Goal: Contribute content: Add original content to the website for others to see

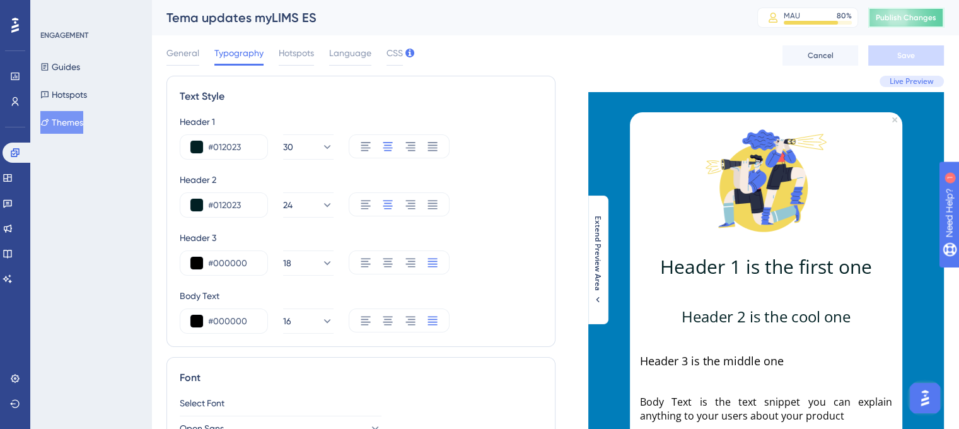
click at [911, 22] on button "Publish Changes" at bounding box center [907, 18] width 76 height 20
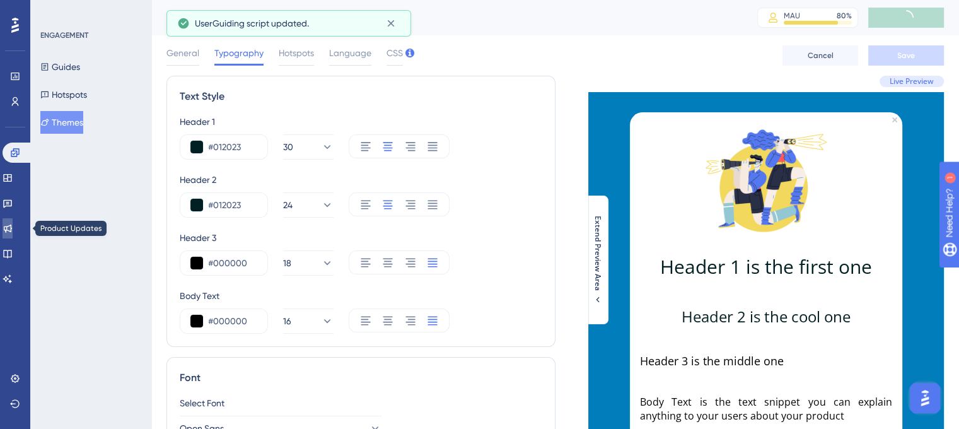
click at [13, 228] on icon at bounding box center [8, 228] width 10 height 10
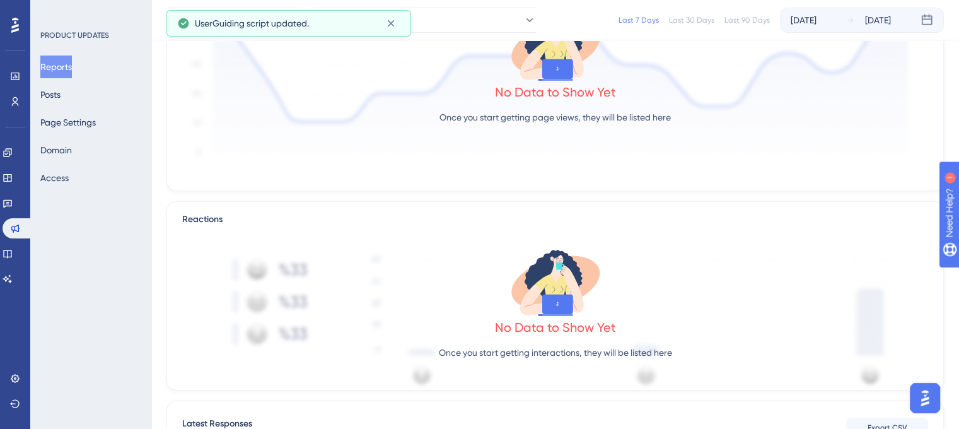
scroll to position [346, 0]
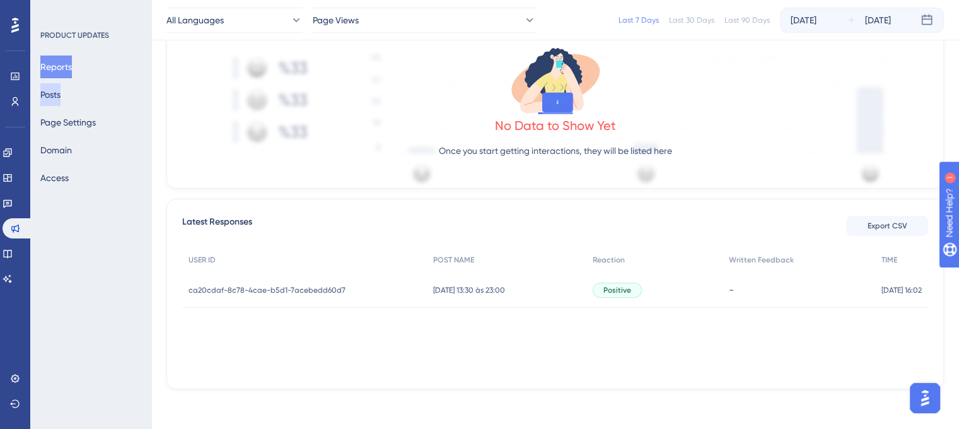
click at [46, 100] on button "Posts" at bounding box center [50, 94] width 20 height 23
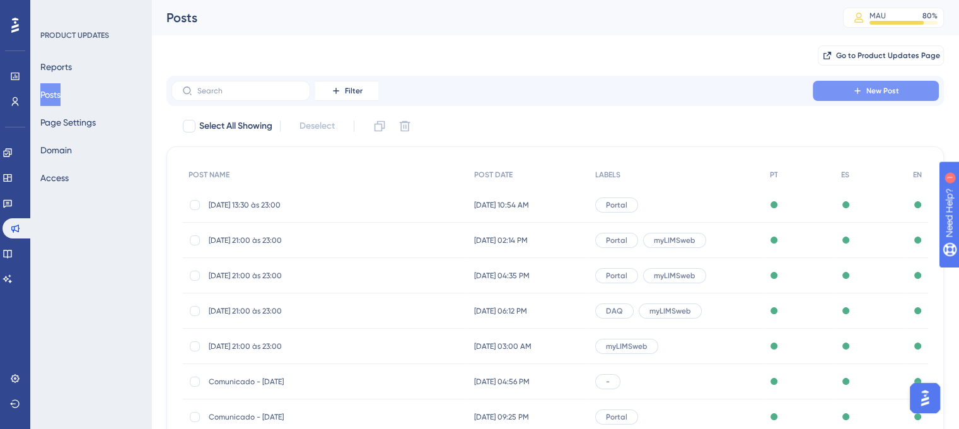
click at [853, 98] on button "New Post" at bounding box center [876, 91] width 126 height 20
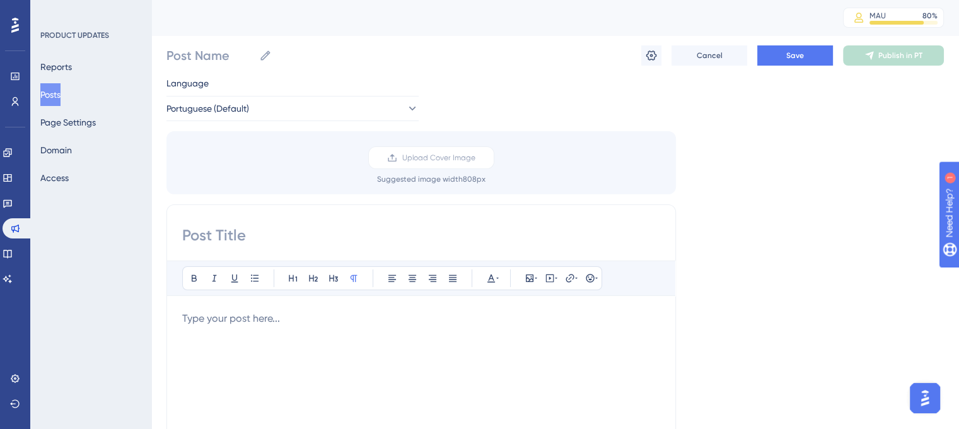
click at [280, 243] on input at bounding box center [421, 235] width 478 height 20
paste input "00/08/25 - 13:30 às 23:00 (horário de [GEOGRAPHIC_DATA])"
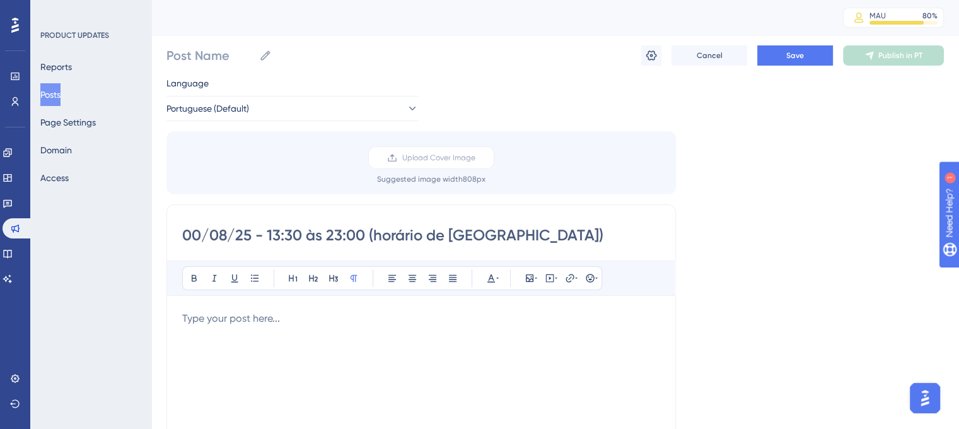
drag, startPoint x: 198, startPoint y: 231, endPoint x: 184, endPoint y: 230, distance: 14.0
click at [184, 230] on input "00/08/25 - 13:30 às 23:00 (horário de [GEOGRAPHIC_DATA])" at bounding box center [421, 235] width 478 height 20
click at [283, 232] on input "[DATE] 13:30 às 23:00 (horário de [GEOGRAPHIC_DATA])" at bounding box center [421, 235] width 478 height 20
click at [329, 230] on input "[DATE] 13:00 às 23:00 (horário de [GEOGRAPHIC_DATA])" at bounding box center [421, 235] width 478 height 20
click at [344, 233] on input "[DATE] 13:00 às 13:00 (horário de [GEOGRAPHIC_DATA])" at bounding box center [421, 235] width 478 height 20
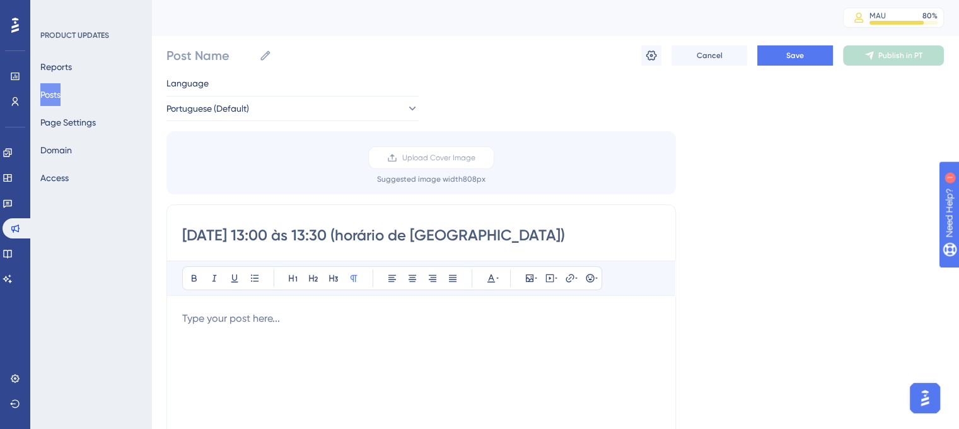
type input "[DATE] 13:00 às 13:30 (horário de [GEOGRAPHIC_DATA])"
click at [228, 313] on p at bounding box center [421, 318] width 478 height 15
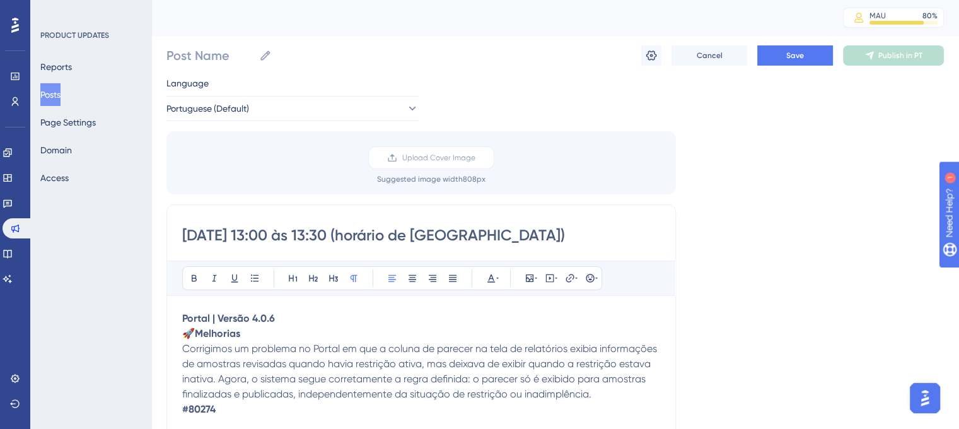
drag, startPoint x: 353, startPoint y: 233, endPoint x: 177, endPoint y: 234, distance: 176.6
click at [194, 52] on input "Post Name" at bounding box center [211, 56] width 88 height 18
paste input "[DATE] 13:00 às 13:30"
type input "[DATE] 13:00 às 13:30"
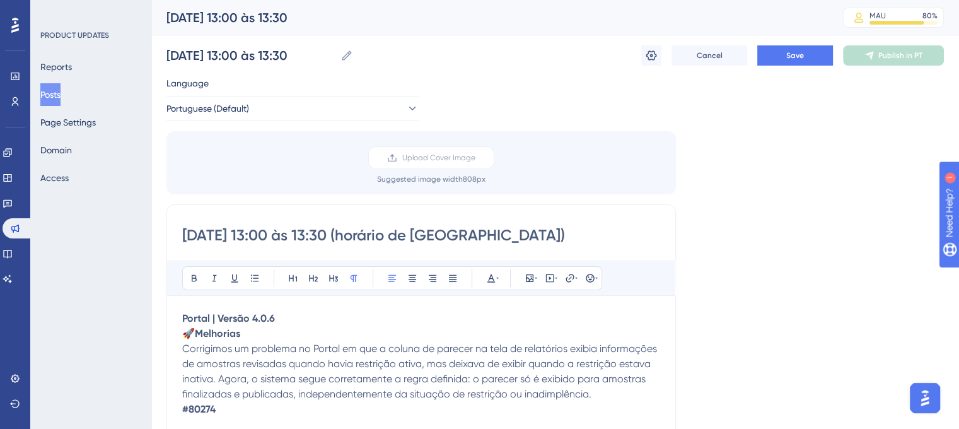
click at [457, 70] on div "[DATE] 13:00 às 13:30 [DATE] 13:00 às 13:30 Cancel Save Publish in PT" at bounding box center [556, 55] width 778 height 40
click at [787, 56] on span "Save" at bounding box center [796, 55] width 18 height 10
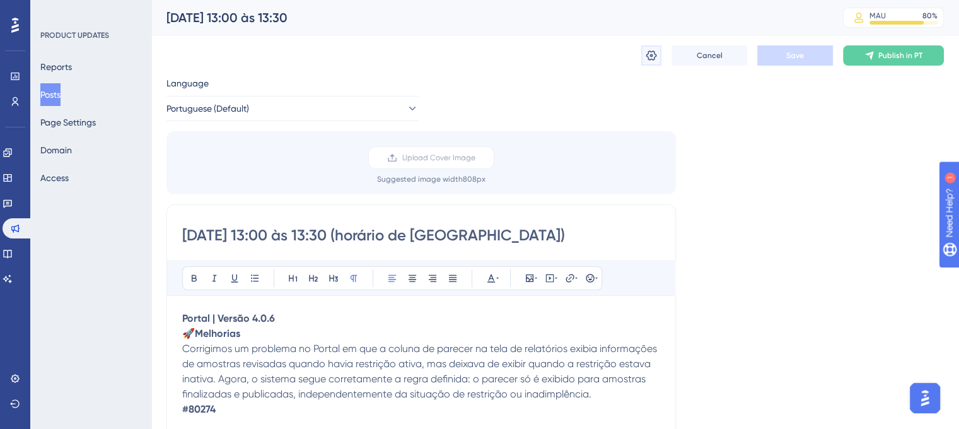
click at [659, 54] on button at bounding box center [652, 55] width 20 height 20
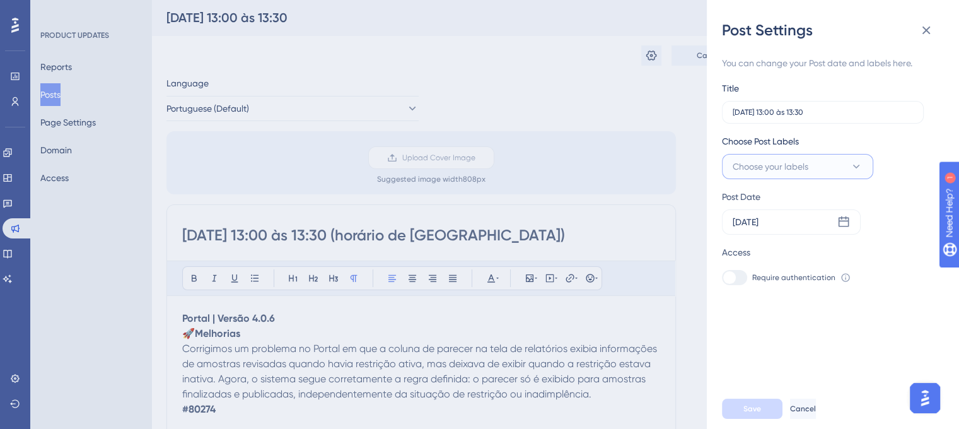
click at [830, 170] on button "Choose your labels" at bounding box center [797, 166] width 151 height 25
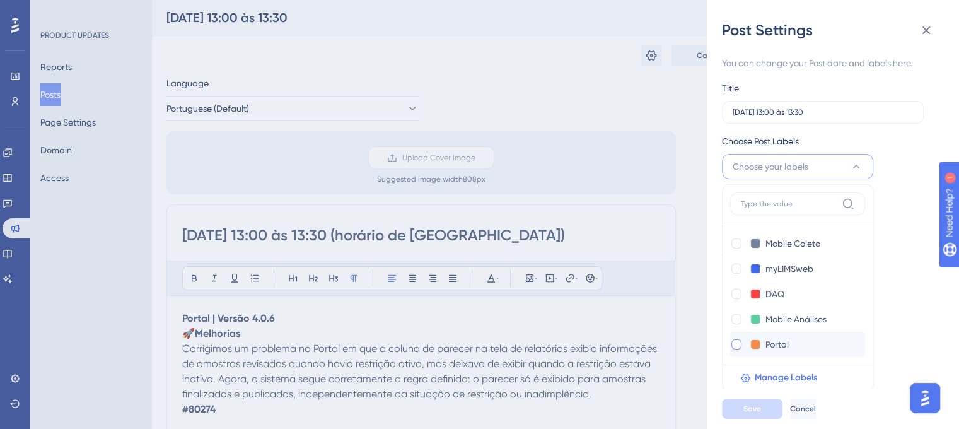
click at [742, 345] on div at bounding box center [736, 344] width 13 height 13
checkbox input "true"
click at [759, 419] on button "Save" at bounding box center [752, 409] width 61 height 20
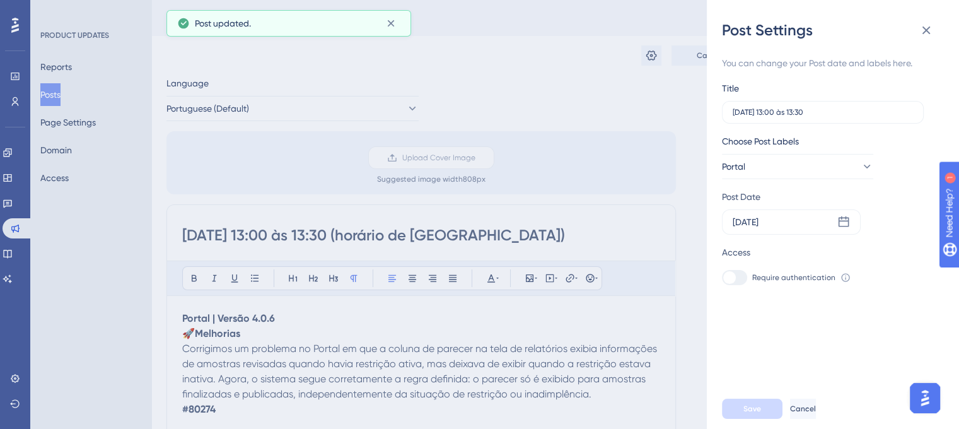
click at [303, 322] on div "Post Settings You can change your Post date and labels here. Title [DATE] 13:00…" at bounding box center [479, 214] width 959 height 429
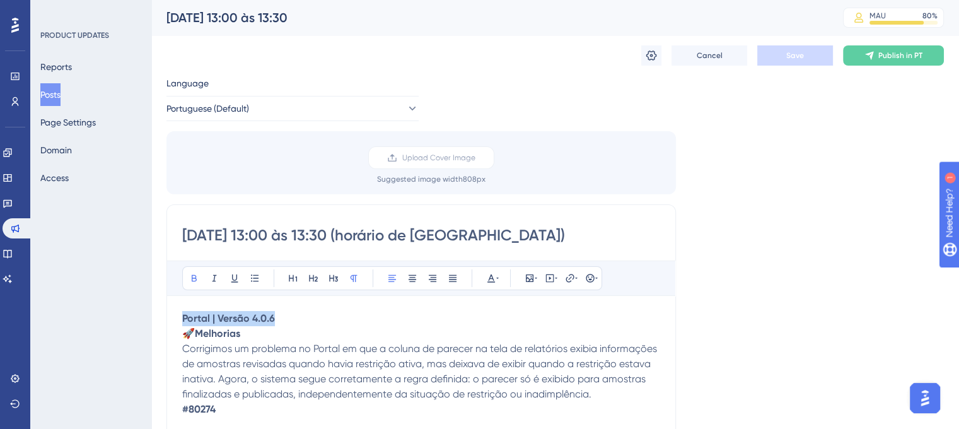
drag, startPoint x: 303, startPoint y: 322, endPoint x: 184, endPoint y: 322, distance: 118.6
click at [184, 322] on p "Portal | Versão 4.0.6" at bounding box center [421, 318] width 478 height 15
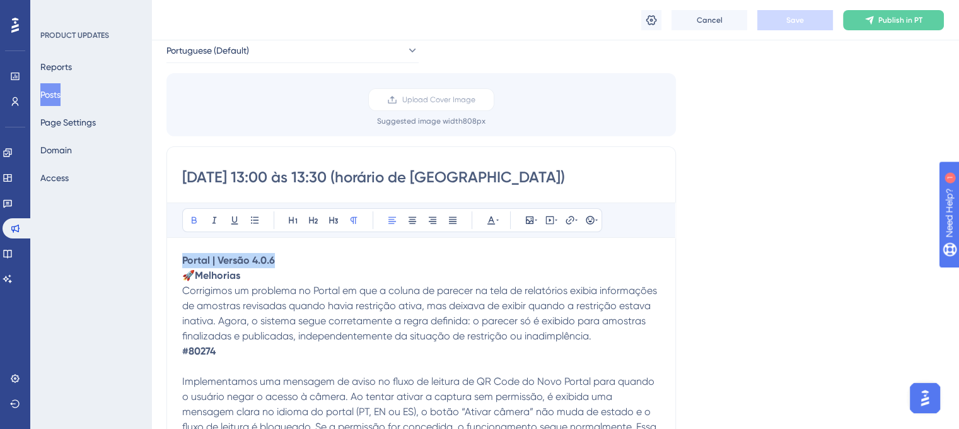
scroll to position [126, 0]
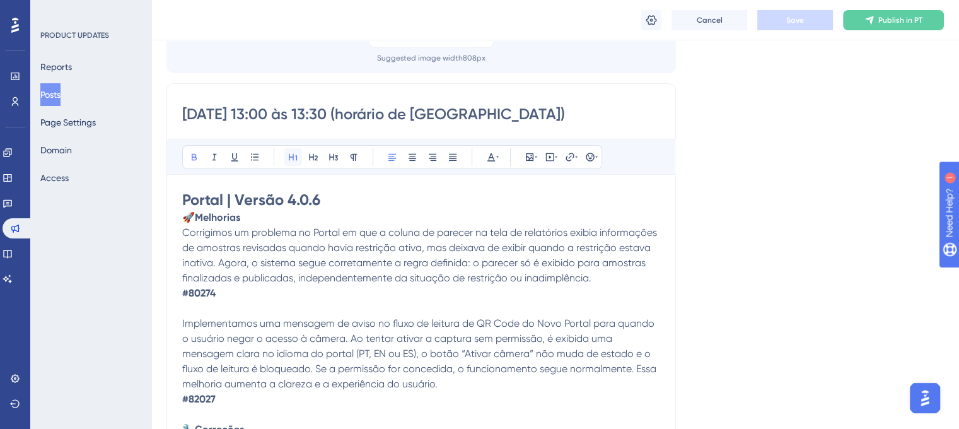
click at [296, 155] on icon at bounding box center [293, 157] width 8 height 7
click at [351, 199] on h1 "Portal | Versão 4.0.6" at bounding box center [421, 200] width 478 height 20
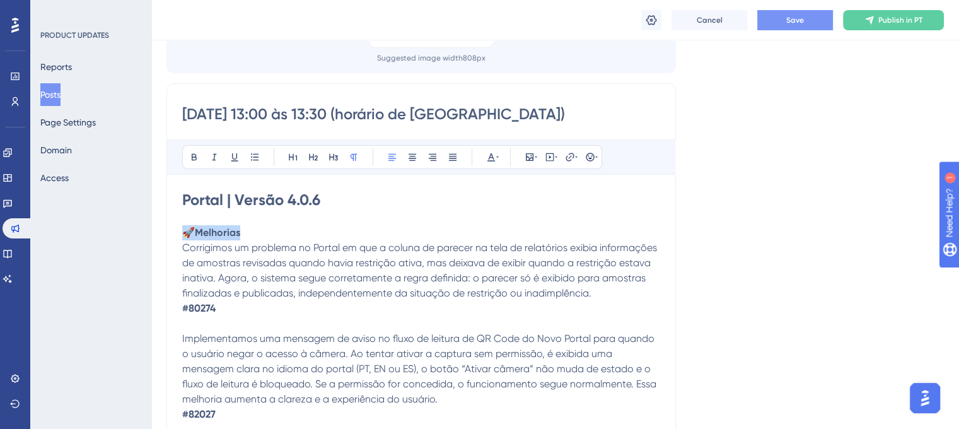
drag, startPoint x: 254, startPoint y: 230, endPoint x: 185, endPoint y: 225, distance: 68.4
click at [185, 225] on p "🚀 Melhorias" at bounding box center [421, 232] width 478 height 15
click at [308, 153] on icon at bounding box center [313, 157] width 10 height 10
drag, startPoint x: 220, startPoint y: 308, endPoint x: 182, endPoint y: 307, distance: 38.5
click at [182, 307] on p "Corrigimos um problema no Portal em que a coluna de parecer na tela de relatóri…" at bounding box center [421, 281] width 478 height 76
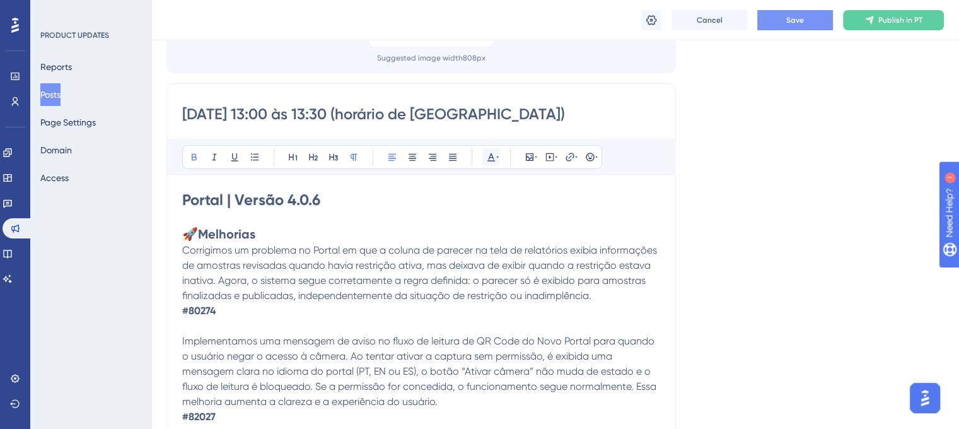
click at [500, 152] on div "Bold Italic Underline Bullet Point Heading 1 Heading 2 Heading 3 Normal Align L…" at bounding box center [392, 157] width 420 height 24
click at [496, 161] on icon at bounding box center [497, 157] width 3 height 10
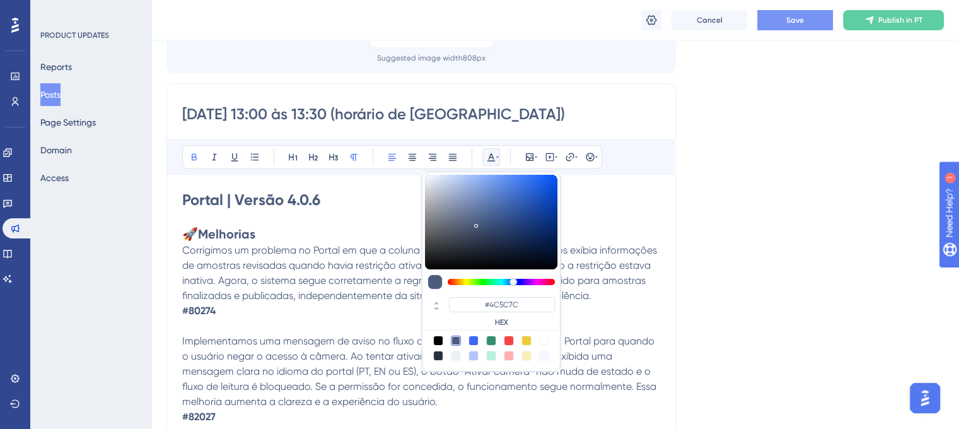
click at [544, 337] on div at bounding box center [544, 341] width 10 height 10
type input "#FFFFFF"
click at [324, 322] on p at bounding box center [421, 326] width 478 height 15
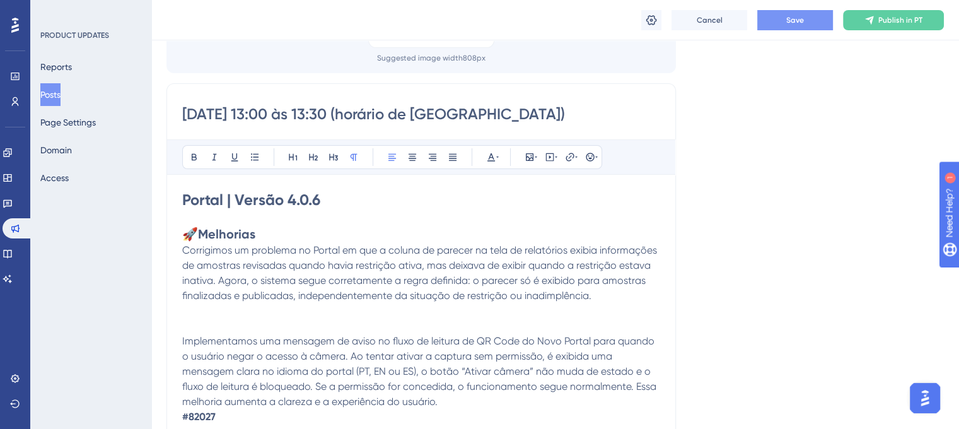
click at [179, 242] on div "[DATE] 13:00 às 13:30 (horário de [GEOGRAPHIC_DATA]) Bold Italic Underline Bull…" at bounding box center [422, 329] width 510 height 493
click at [184, 250] on span "Corrigimos um problema no Portal em que a coluna de parecer na tela de relatóri…" at bounding box center [420, 272] width 477 height 57
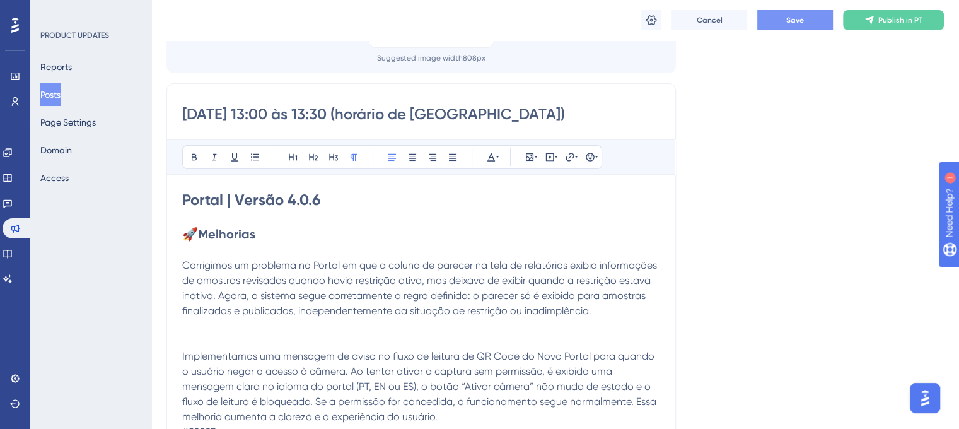
click at [184, 264] on span "Corrigimos um problema no Portal em que a coluna de parecer na tela de relatóri…" at bounding box center [420, 287] width 477 height 57
paste div
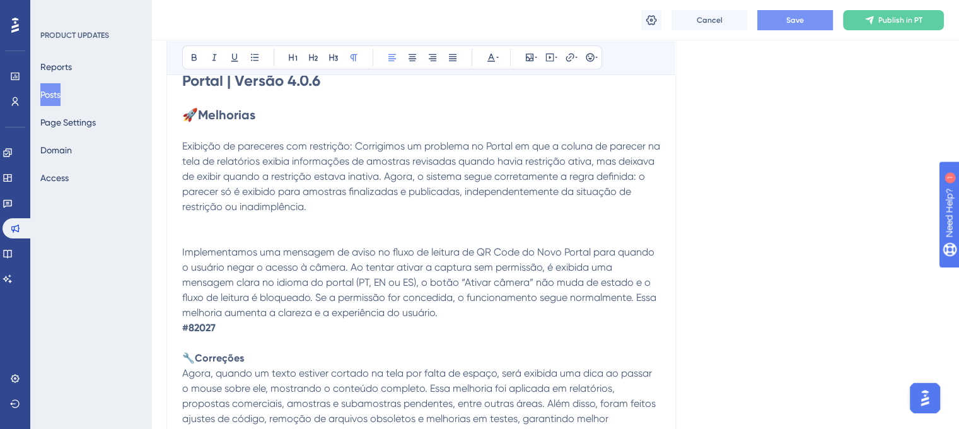
scroll to position [252, 0]
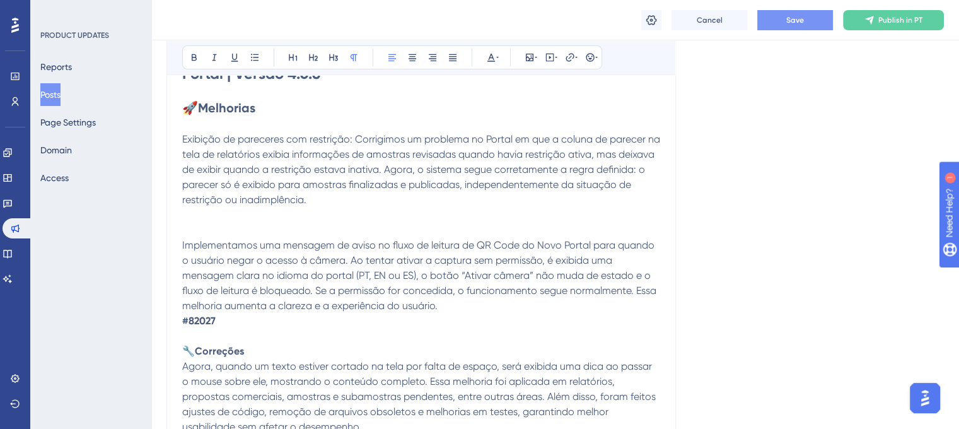
click at [181, 243] on div "[DATE] 13:00 às 13:30 (horário de [GEOGRAPHIC_DATA]) Bold Italic Underline Bull…" at bounding box center [422, 219] width 510 height 524
click at [182, 243] on span "Implementamos uma mensagem de aviso no fluxo de leitura de QR Code do Novo Port…" at bounding box center [420, 275] width 477 height 73
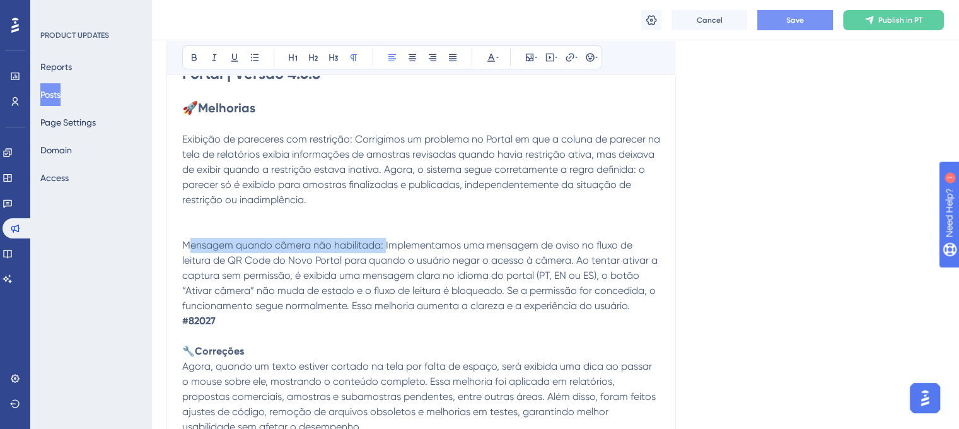
drag, startPoint x: 385, startPoint y: 242, endPoint x: 190, endPoint y: 240, distance: 195.6
click at [190, 240] on span "Mensagem quando câmera não habilitada: Implementamos uma mensagem de aviso no f…" at bounding box center [421, 275] width 478 height 73
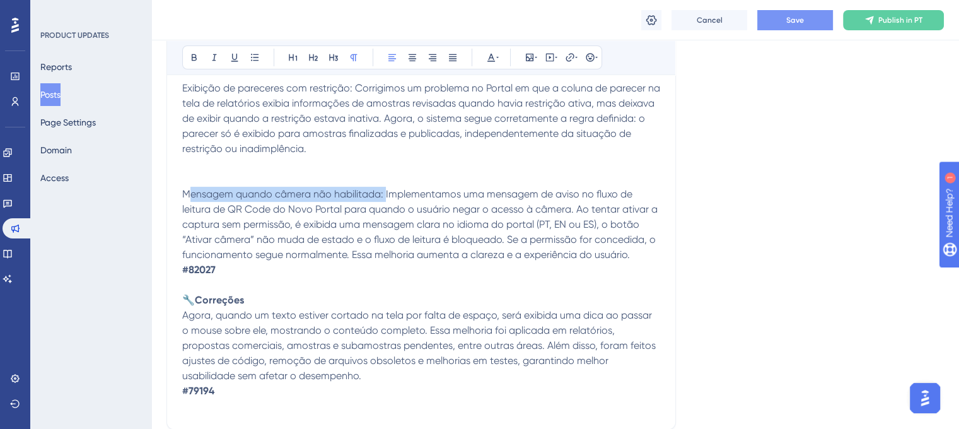
scroll to position [442, 0]
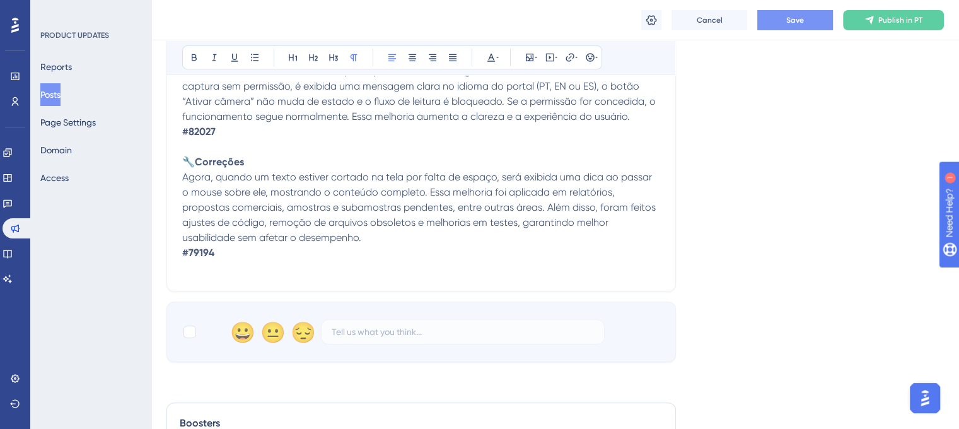
click at [183, 177] on span "Agora, quando um texto estiver cortado na tela por falta de espaço, será exibid…" at bounding box center [420, 207] width 476 height 73
click at [335, 178] on span "Visualização de textos truncados: Agora, quando um texto estiver cortado na tel…" at bounding box center [421, 207] width 479 height 73
click at [617, 242] on p "Visualização de textos cortados: Agora, quando um texto estiver cortado na tela…" at bounding box center [421, 215] width 478 height 91
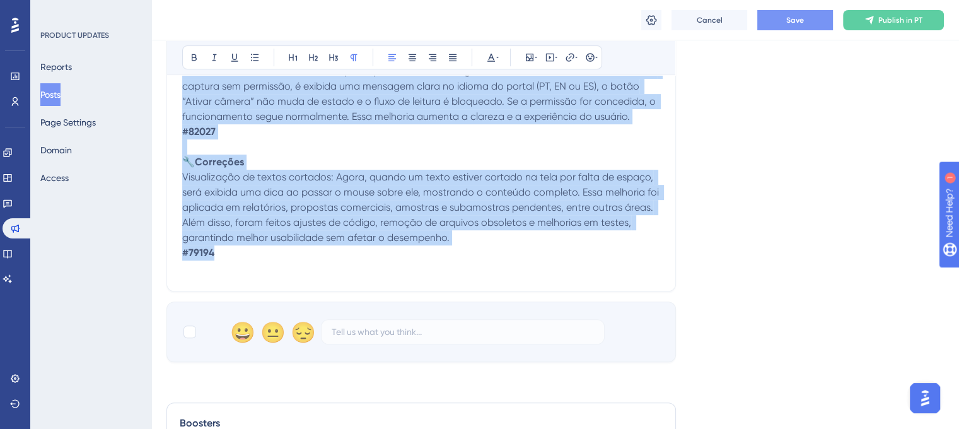
drag, startPoint x: 227, startPoint y: 249, endPoint x: 173, endPoint y: 16, distance: 238.9
click at [173, 16] on div "Performance Users Engagement Widgets Feedback Product Updates Knowledge Base AI…" at bounding box center [555, 89] width 808 height 1062
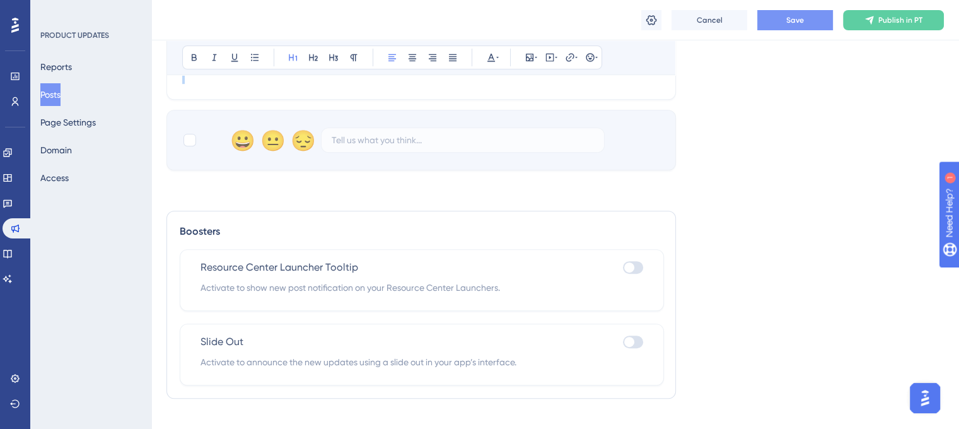
scroll to position [653, 0]
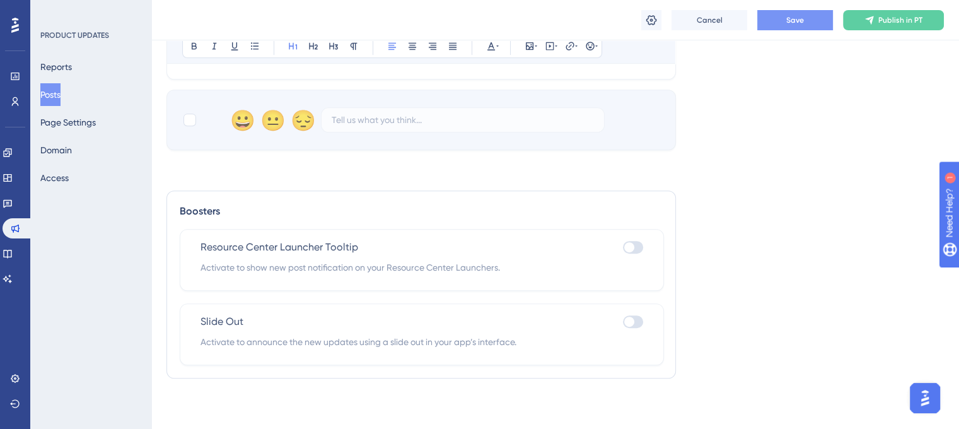
drag, startPoint x: 187, startPoint y: 197, endPoint x: 389, endPoint y: 22, distance: 266.5
click at [193, 114] on div at bounding box center [189, 119] width 15 height 15
checkbox input "true"
drag, startPoint x: 184, startPoint y: 171, endPoint x: 462, endPoint y: 468, distance: 407.0
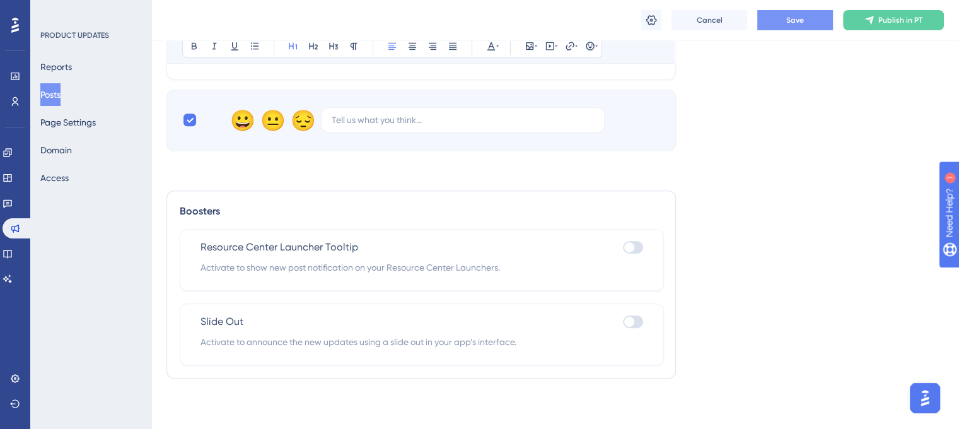
copy div "Loremi | Dolors 9.5.6 🚀 Ametconse Adipisci el seddoeius tem incididun: Utlabore…"
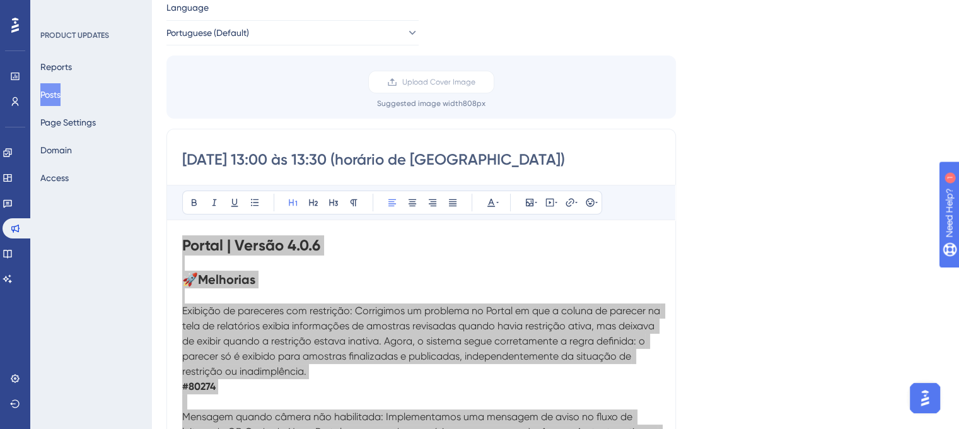
scroll to position [126, 0]
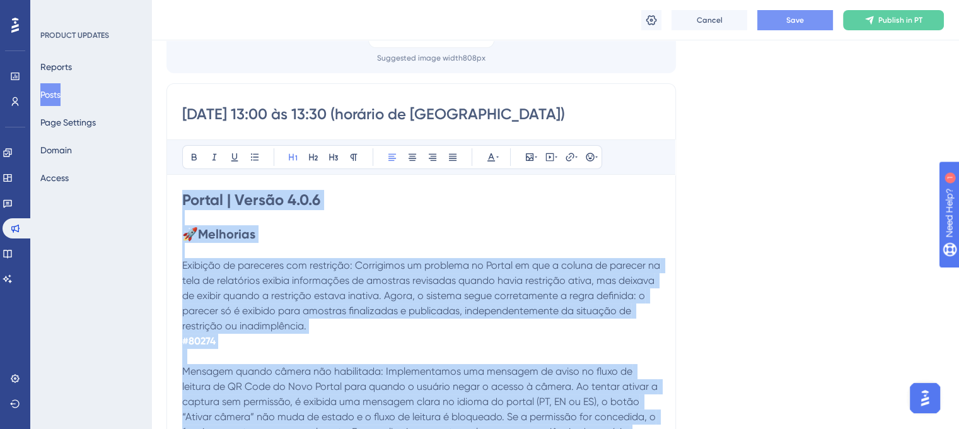
click at [386, 350] on p at bounding box center [421, 356] width 478 height 15
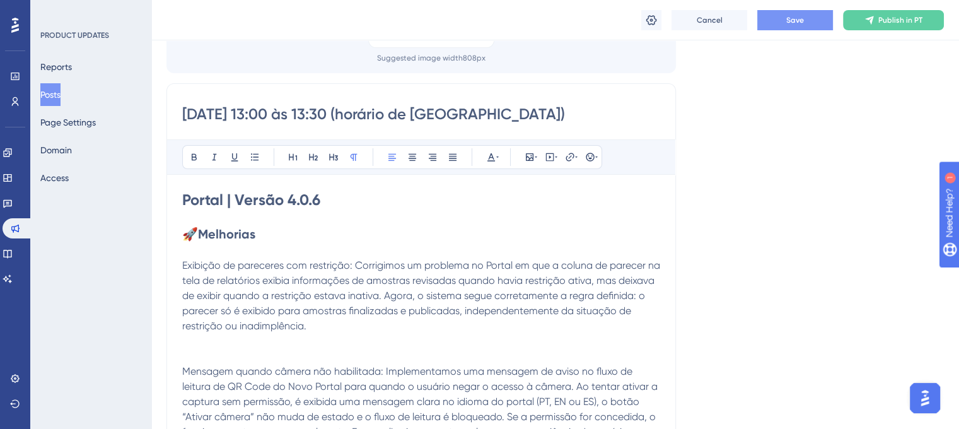
scroll to position [189, 0]
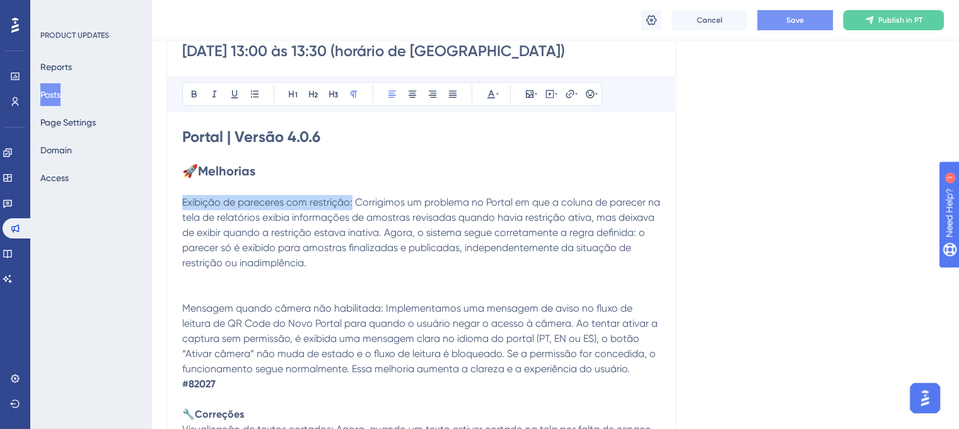
drag, startPoint x: 182, startPoint y: 201, endPoint x: 353, endPoint y: 204, distance: 171.0
click at [353, 204] on span "Exibição de pareceres com restrição: Corrigimos um problema no Portal em que a …" at bounding box center [422, 232] width 481 height 73
click at [193, 90] on icon at bounding box center [194, 94] width 10 height 10
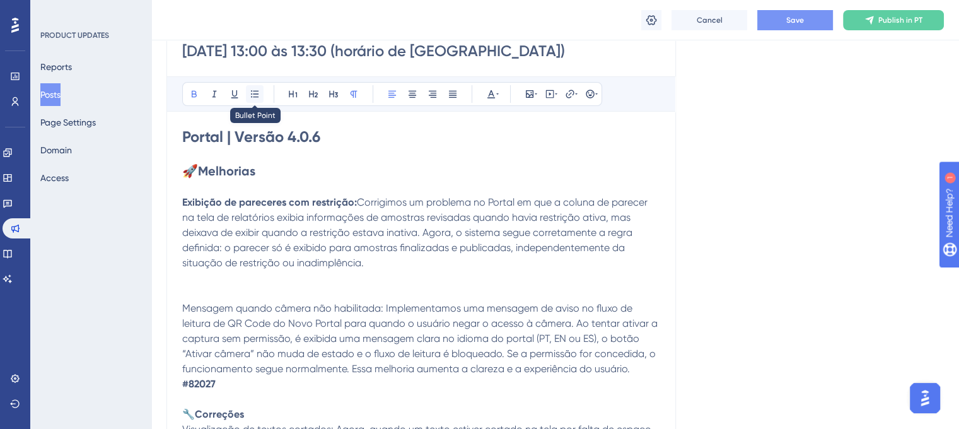
click at [259, 97] on icon at bounding box center [255, 94] width 10 height 10
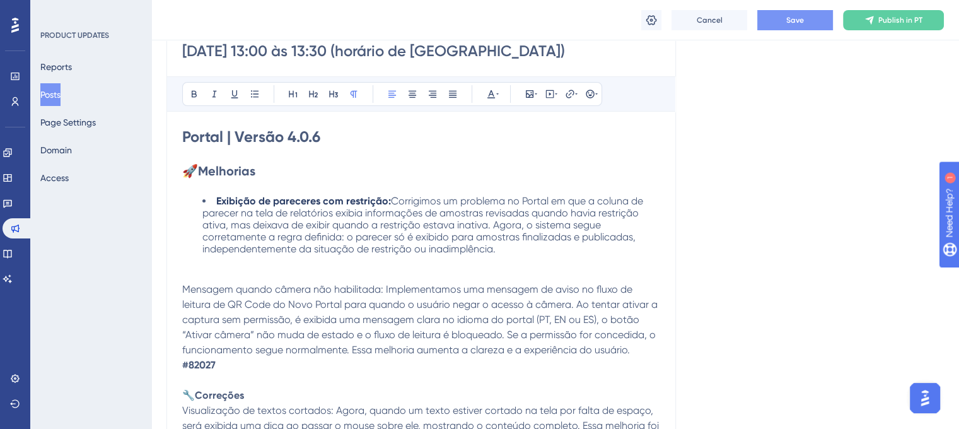
click at [246, 184] on p at bounding box center [421, 187] width 478 height 15
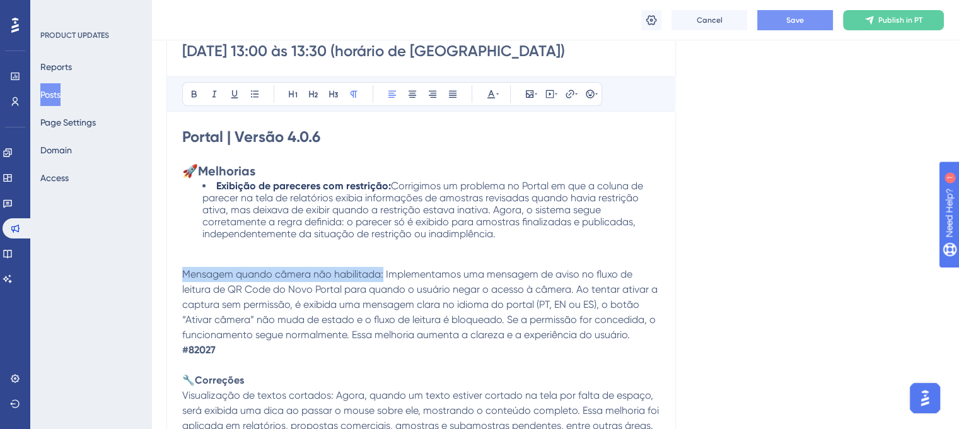
drag, startPoint x: 384, startPoint y: 274, endPoint x: 184, endPoint y: 271, distance: 200.0
click at [184, 271] on span "Mensagem quando câmera não habilitada: Implementamos uma mensagem de aviso no f…" at bounding box center [421, 304] width 478 height 73
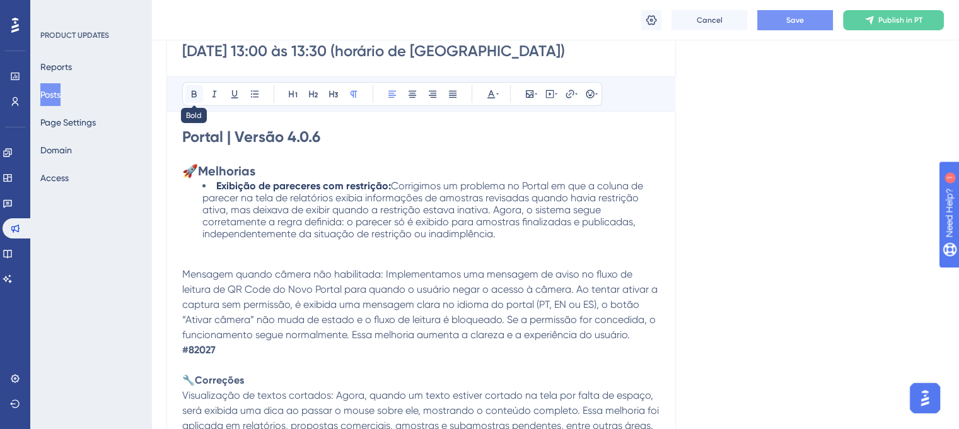
click at [190, 91] on icon at bounding box center [194, 94] width 10 height 10
click at [260, 98] on button at bounding box center [255, 94] width 18 height 18
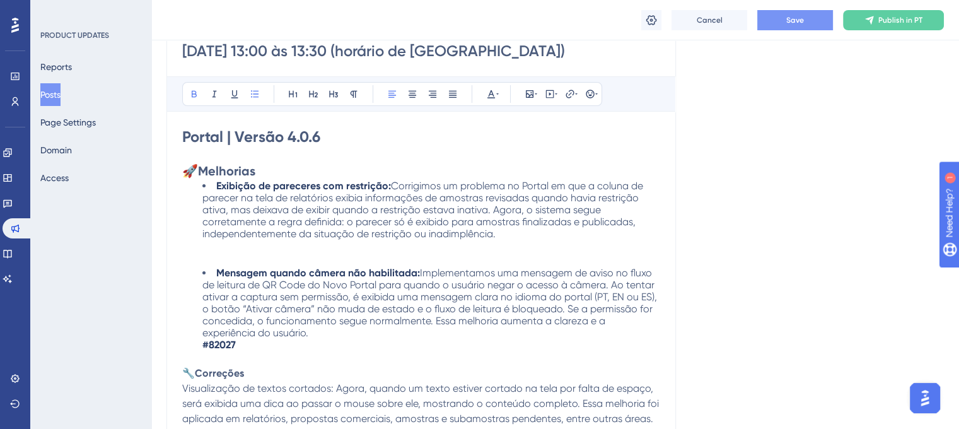
click at [259, 245] on li "Exibição de pareceres com restrição: Corrigimos um problema no Portal em que a …" at bounding box center [431, 216] width 458 height 72
click at [260, 257] on p at bounding box center [421, 259] width 478 height 15
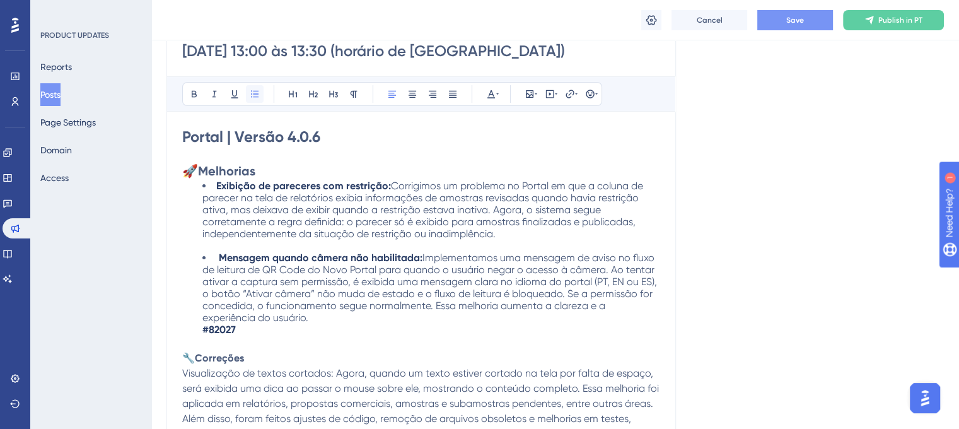
click at [260, 98] on button at bounding box center [255, 94] width 18 height 18
drag, startPoint x: 243, startPoint y: 327, endPoint x: 194, endPoint y: 320, distance: 50.3
click at [194, 320] on ul "Exibição de pareceres com restrição: Corrigimos um problema no Portal em que a …" at bounding box center [421, 258] width 478 height 156
click at [496, 93] on icon at bounding box center [497, 94] width 3 height 10
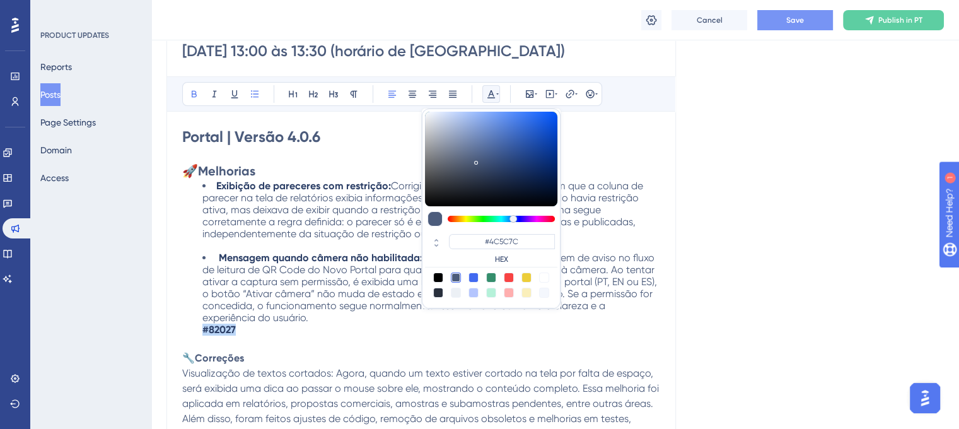
click at [545, 275] on div at bounding box center [544, 277] width 10 height 10
type input "#FFFFFF"
click at [243, 352] on strong "Correções" at bounding box center [219, 358] width 49 height 12
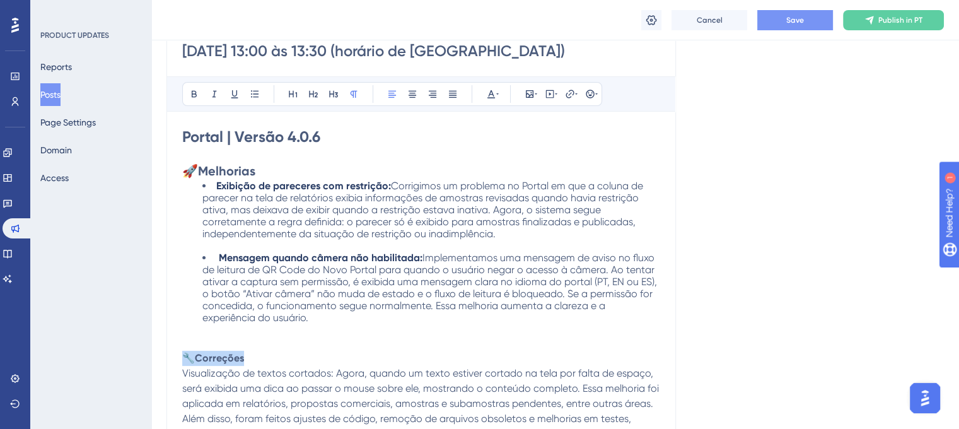
drag, startPoint x: 258, startPoint y: 358, endPoint x: 187, endPoint y: 349, distance: 71.7
click at [187, 351] on p "🔧 Correções" at bounding box center [421, 358] width 478 height 15
click at [318, 97] on icon at bounding box center [313, 94] width 10 height 10
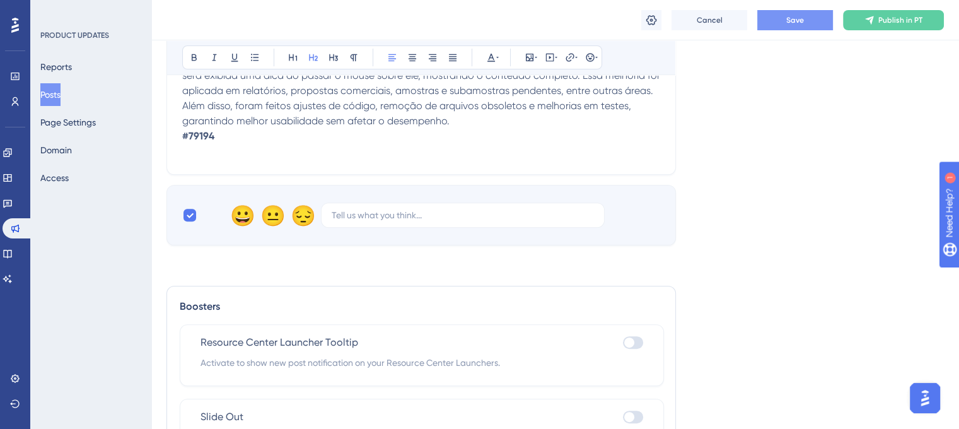
scroll to position [378, 0]
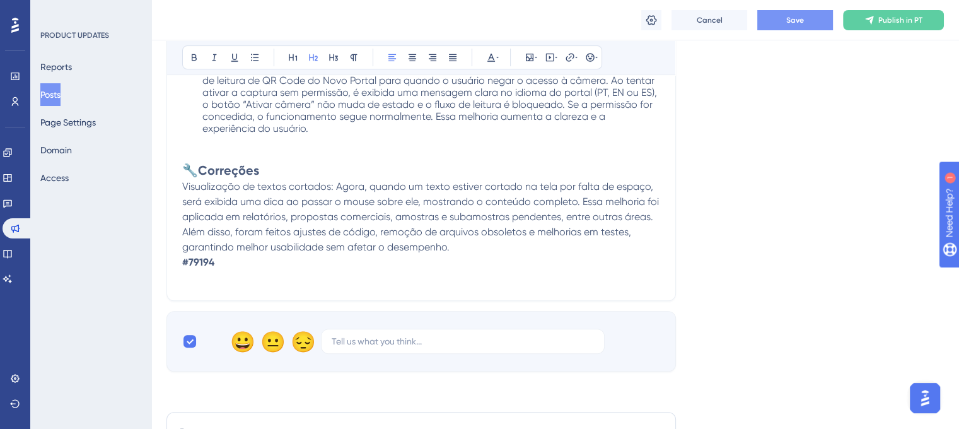
click at [336, 187] on span "Visualização de textos cortados: Agora, quando um texto estiver cortado na tela…" at bounding box center [421, 216] width 479 height 73
click at [311, 167] on h2 "🔧 Correções" at bounding box center [421, 170] width 478 height 18
drag, startPoint x: 333, startPoint y: 185, endPoint x: 169, endPoint y: 184, distance: 164.0
click at [169, 184] on div "[DATE] 13:00 às 13:30 (horário de [GEOGRAPHIC_DATA]) Bold Italic Underline Bull…" at bounding box center [422, 66] width 510 height 470
click at [193, 52] on icon at bounding box center [194, 57] width 10 height 10
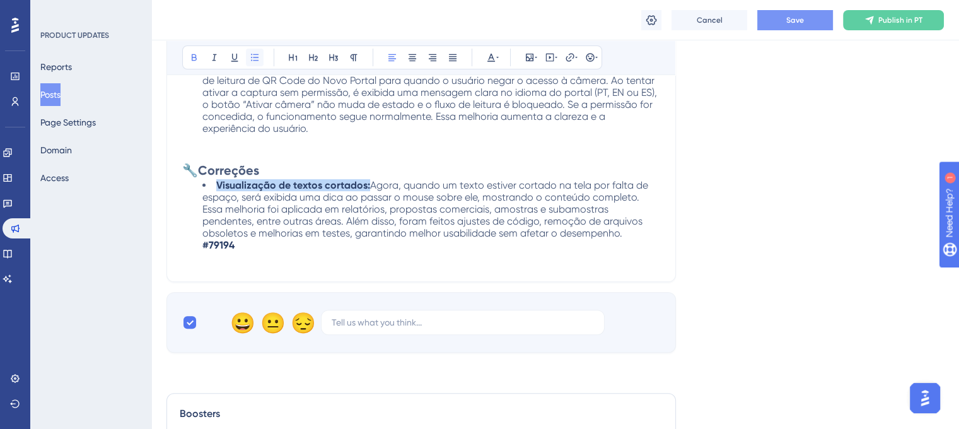
click at [250, 58] on icon at bounding box center [255, 57] width 10 height 10
drag, startPoint x: 248, startPoint y: 238, endPoint x: 199, endPoint y: 241, distance: 48.6
click at [199, 241] on ul "Visualização de textos cortados: Agora, quando um texto estiver cortado na tela…" at bounding box center [421, 215] width 478 height 72
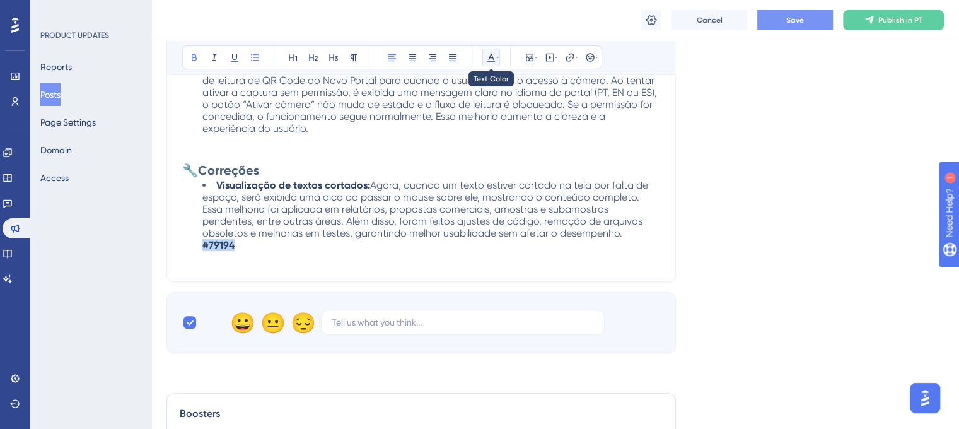
click at [499, 57] on button at bounding box center [492, 58] width 18 height 18
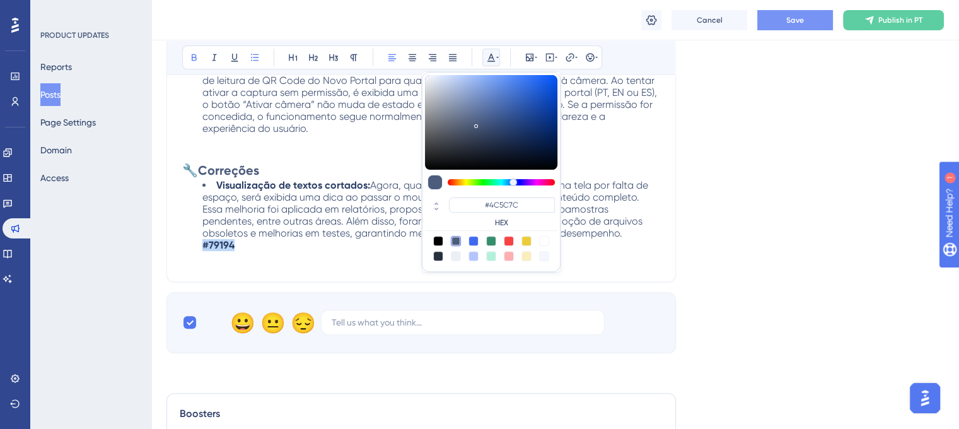
click at [545, 243] on div at bounding box center [544, 241] width 10 height 10
type input "#FFFFFF"
click at [380, 251] on p at bounding box center [421, 258] width 478 height 15
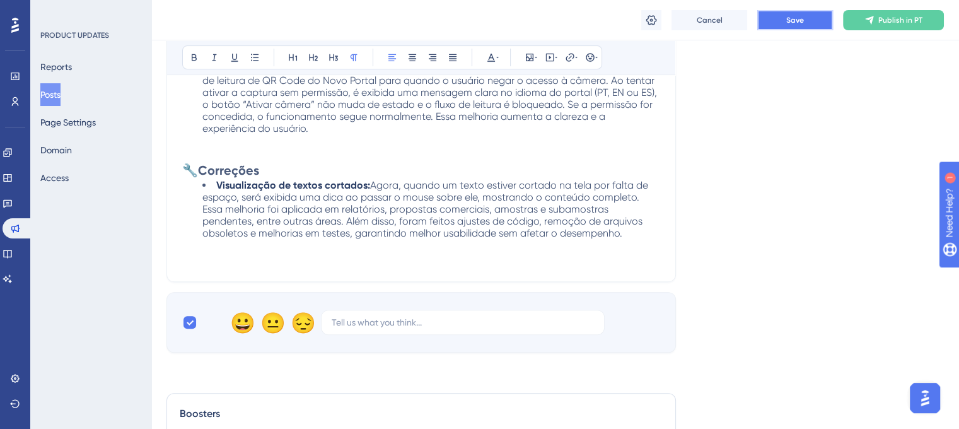
click at [775, 22] on button "Save" at bounding box center [796, 20] width 76 height 20
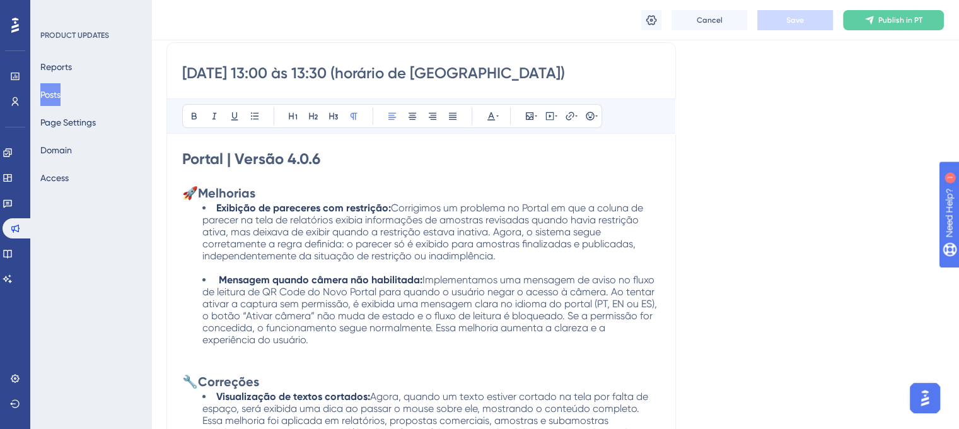
scroll to position [189, 0]
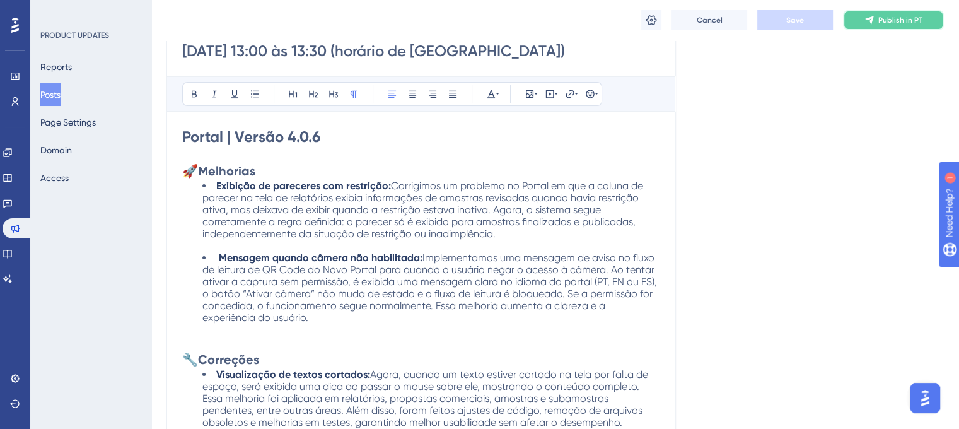
click at [866, 29] on button "Publish in PT" at bounding box center [893, 20] width 101 height 20
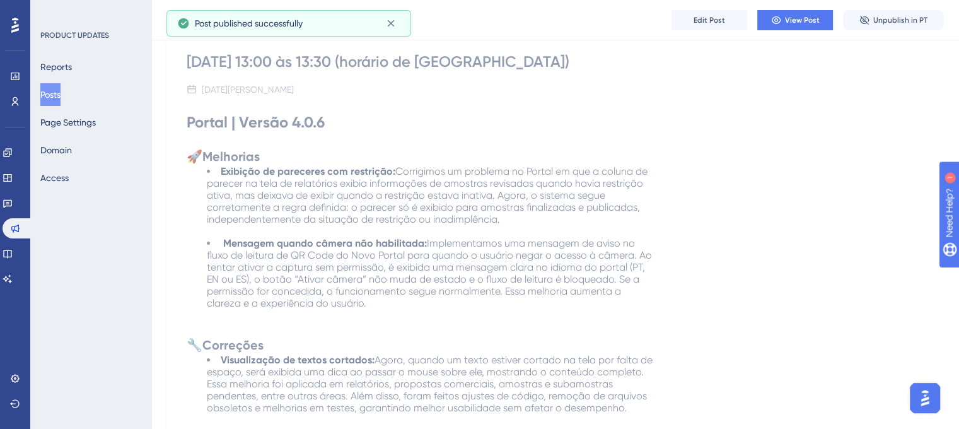
scroll to position [0, 0]
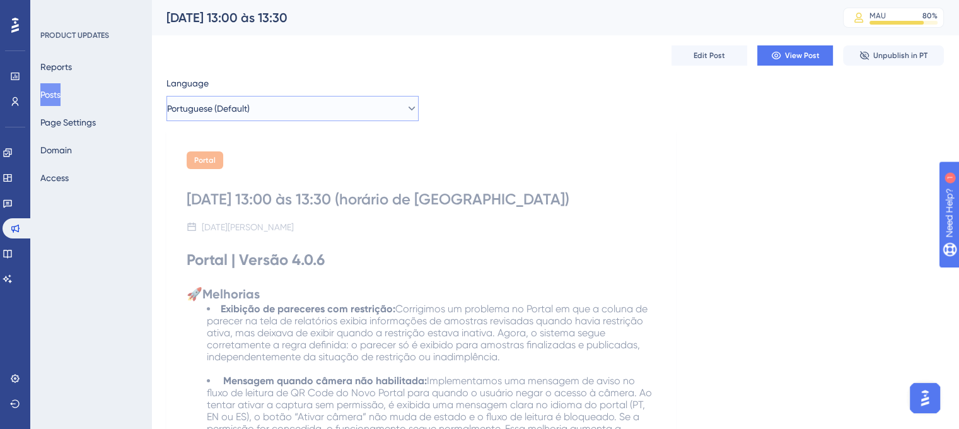
click at [378, 108] on button "Portuguese (Default)" at bounding box center [293, 108] width 252 height 25
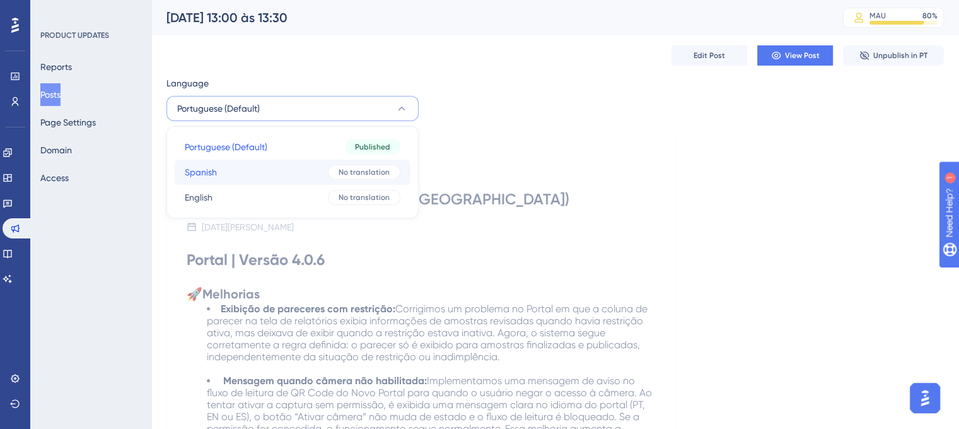
click at [328, 166] on button "Spanish Spanish No translation" at bounding box center [293, 172] width 236 height 25
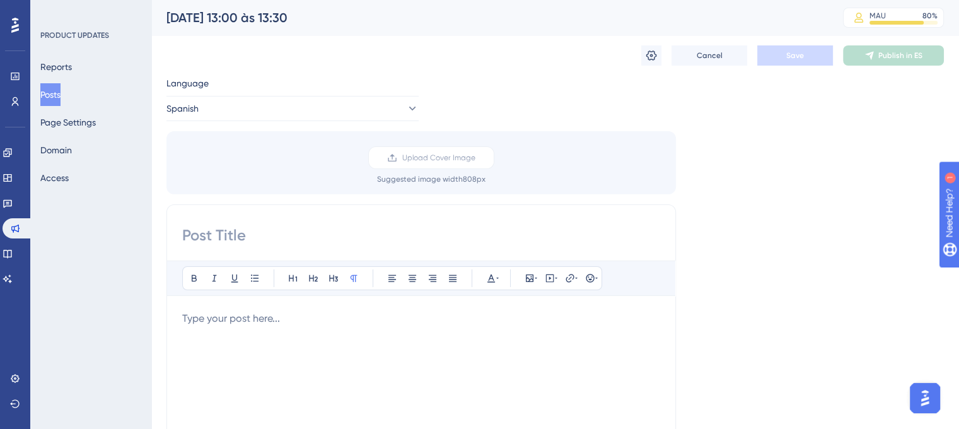
click at [435, 222] on div "Bold Italic Underline Bullet Point Heading 1 Heading 2 Heading 3 Normal Align L…" at bounding box center [422, 404] width 510 height 400
click at [431, 234] on input at bounding box center [421, 235] width 478 height 20
paste input "00/08/25 – de 13:30 a 23:00 (UTC-3, Hora de [GEOGRAPHIC_DATA])"
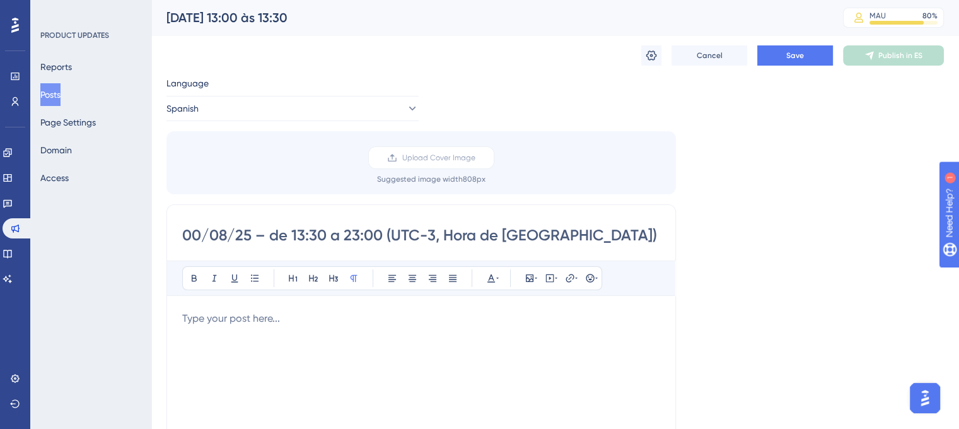
click at [319, 230] on input "00/08/25 – de 13:30 a 23:00 (UTC-3, Hora de [GEOGRAPHIC_DATA])" at bounding box center [421, 235] width 478 height 20
click at [358, 233] on input "00/08/25 – de 13:00 a 23:00 (UTC-3, Hora de [GEOGRAPHIC_DATA])" at bounding box center [421, 235] width 478 height 20
click at [368, 237] on input "00/08/25 – de 13:00 a 13:00 (UTC-3, Hora de [GEOGRAPHIC_DATA])" at bounding box center [421, 235] width 478 height 20
click at [199, 234] on input "00/08/25 – de 13:00 a 13:30 (UTC-3, Hora de [GEOGRAPHIC_DATA])" at bounding box center [421, 235] width 478 height 20
type input "[DATE] – de 13:00 a 13:30 (UTC-3, Hora de [GEOGRAPHIC_DATA])"
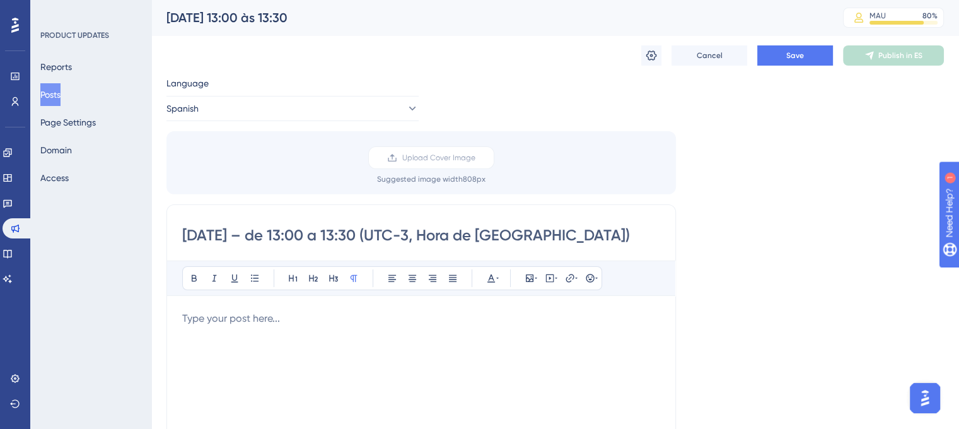
click at [243, 317] on p at bounding box center [421, 318] width 478 height 15
click at [208, 324] on p at bounding box center [421, 318] width 478 height 15
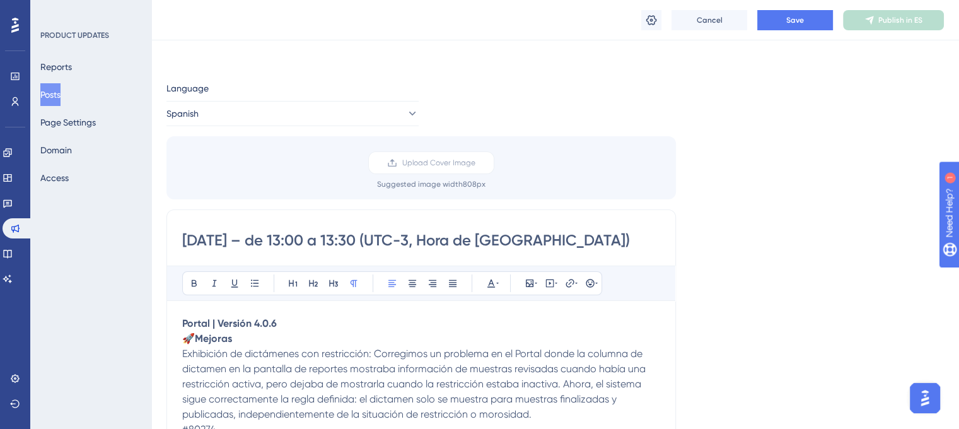
scroll to position [204, 0]
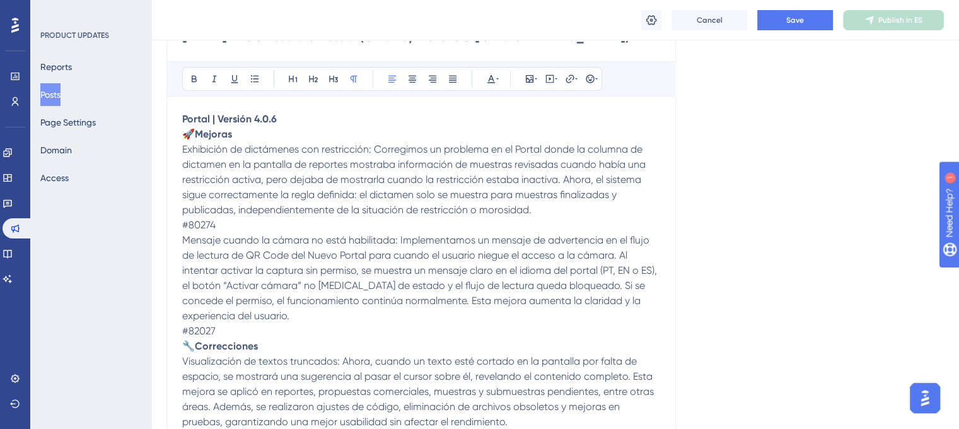
click at [328, 223] on p "Exhibición de dictámenes con restricción: Corregimos un problema en el Portal d…" at bounding box center [421, 187] width 478 height 91
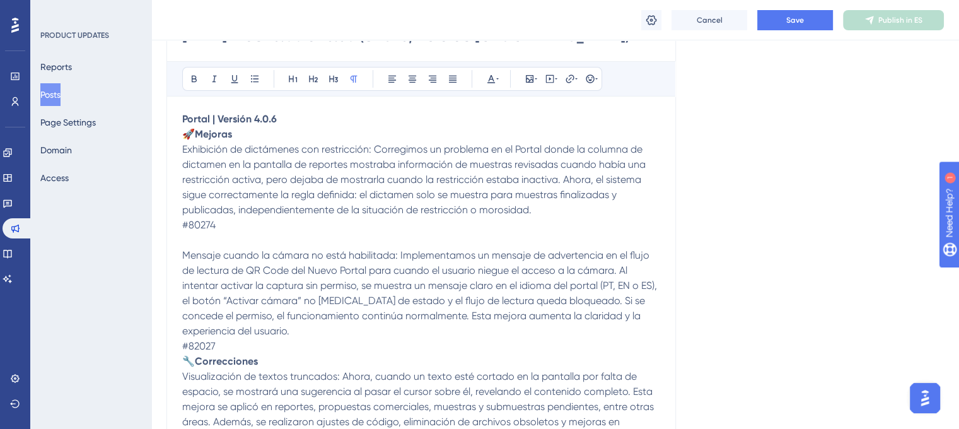
click at [284, 114] on p "Portal | Versión 4.0.6" at bounding box center [421, 119] width 478 height 15
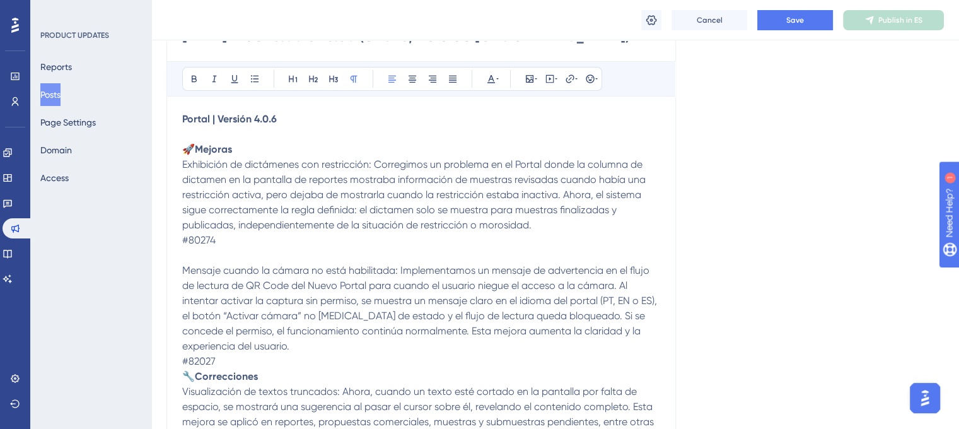
click at [278, 358] on p "Mensaje cuando la cámara no está habilitada: Implementamos un mensaje de advert…" at bounding box center [421, 316] width 478 height 106
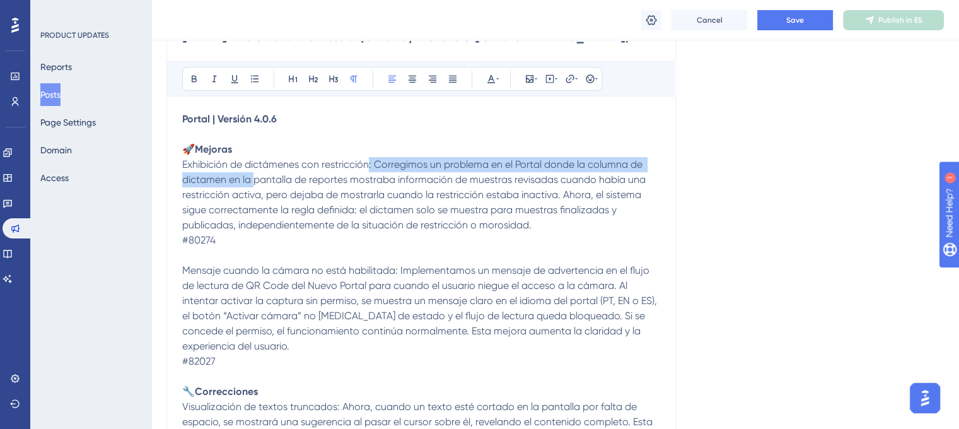
drag, startPoint x: 370, startPoint y: 167, endPoint x: 255, endPoint y: 173, distance: 114.3
click at [255, 173] on p "Exhibición de dictámenes con restricción: Corregimos un problema en el Portal d…" at bounding box center [421, 202] width 478 height 91
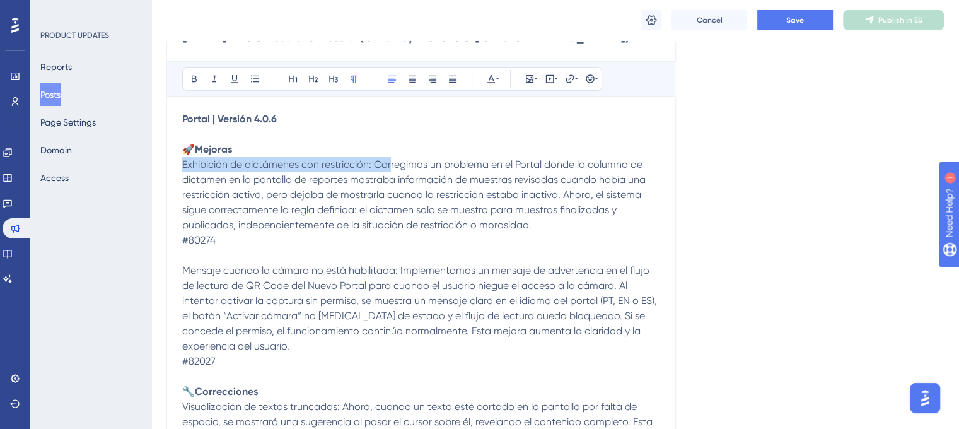
drag, startPoint x: 182, startPoint y: 167, endPoint x: 372, endPoint y: 168, distance: 190.5
click at [388, 170] on span "Exhibición de dictámenes con restricción: Corregimos un problema en el Portal d…" at bounding box center [415, 194] width 466 height 73
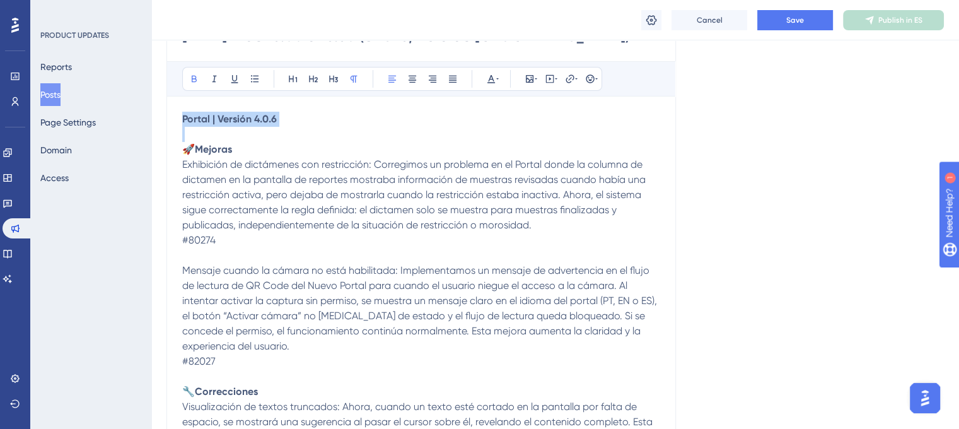
drag, startPoint x: 309, startPoint y: 129, endPoint x: 169, endPoint y: 115, distance: 140.8
click at [169, 115] on div "[DATE] – de 13:00 a 13:30 (UTC-3, Hora de [GEOGRAPHIC_DATA]) Bold Italic Underl…" at bounding box center [422, 255] width 510 height 501
click at [295, 70] on button at bounding box center [293, 79] width 18 height 18
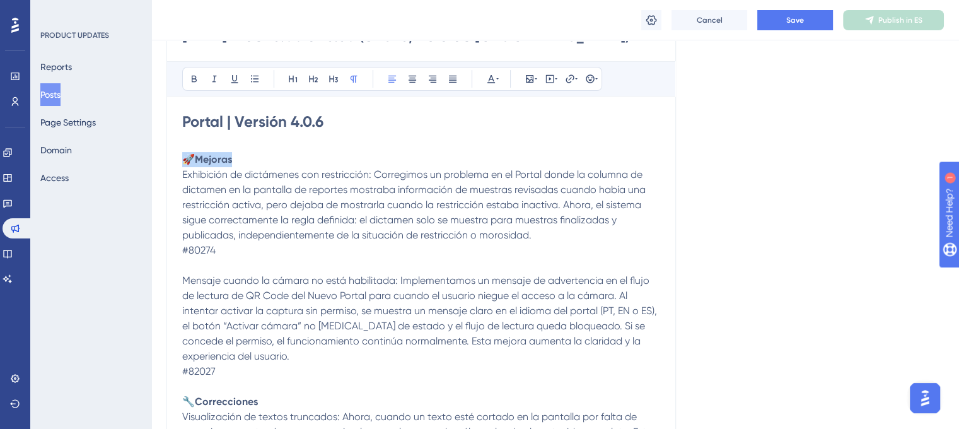
drag, startPoint x: 242, startPoint y: 161, endPoint x: 189, endPoint y: 147, distance: 54.2
click at [173, 162] on div "[DATE] – de 13:00 a 13:30 (UTC-3, Hora de [GEOGRAPHIC_DATA]) Bold Italic Underl…" at bounding box center [422, 260] width 510 height 511
click at [313, 79] on icon at bounding box center [313, 79] width 9 height 7
click at [266, 160] on h2 "🚀 Mejoras" at bounding box center [421, 161] width 478 height 18
drag, startPoint x: 376, startPoint y: 176, endPoint x: 179, endPoint y: 179, distance: 196.8
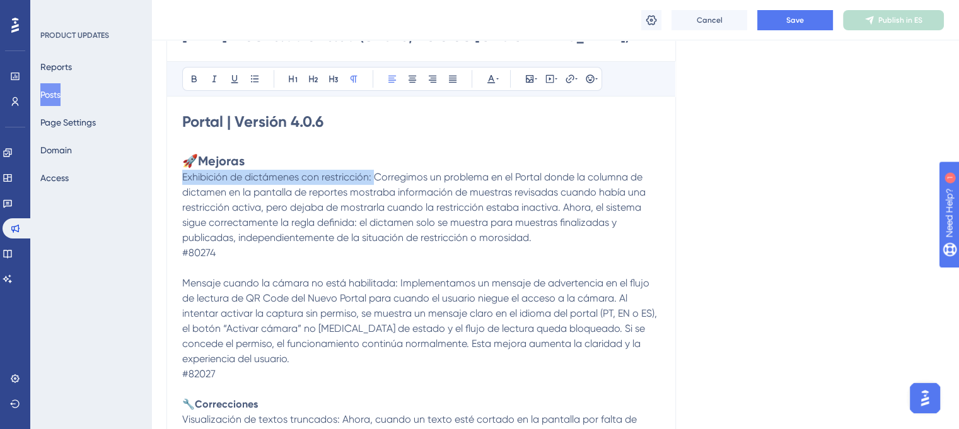
click at [179, 179] on div "[DATE] – de 13:00 a 13:30 (UTC-3, Hora de [GEOGRAPHIC_DATA]) Bold Italic Underl…" at bounding box center [422, 261] width 510 height 513
click at [189, 81] on icon at bounding box center [194, 79] width 10 height 10
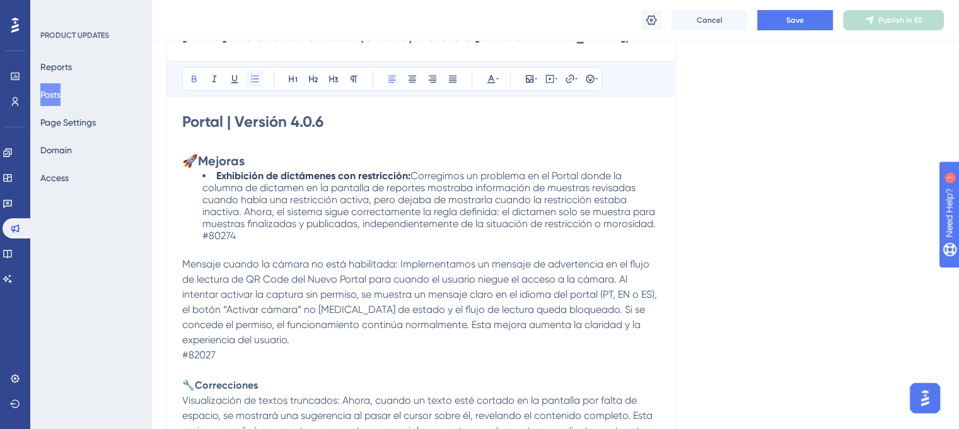
click at [252, 81] on icon at bounding box center [255, 79] width 10 height 10
drag, startPoint x: 242, startPoint y: 230, endPoint x: 202, endPoint y: 233, distance: 39.9
click at [202, 233] on li "Exhibición de dictámenes con restricción: Corregimos un problema en el Portal d…" at bounding box center [431, 206] width 458 height 72
click at [500, 79] on button at bounding box center [492, 79] width 18 height 18
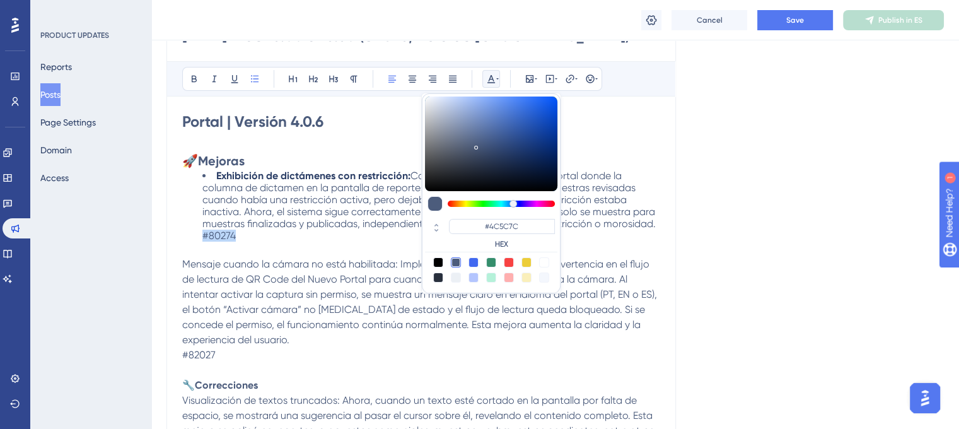
click at [544, 265] on div at bounding box center [544, 262] width 10 height 10
type input "#FFFFFF"
click at [385, 264] on span "Mensaje cuando la cámara no está habilitada: Implementamos un mensaje de advert…" at bounding box center [420, 302] width 477 height 88
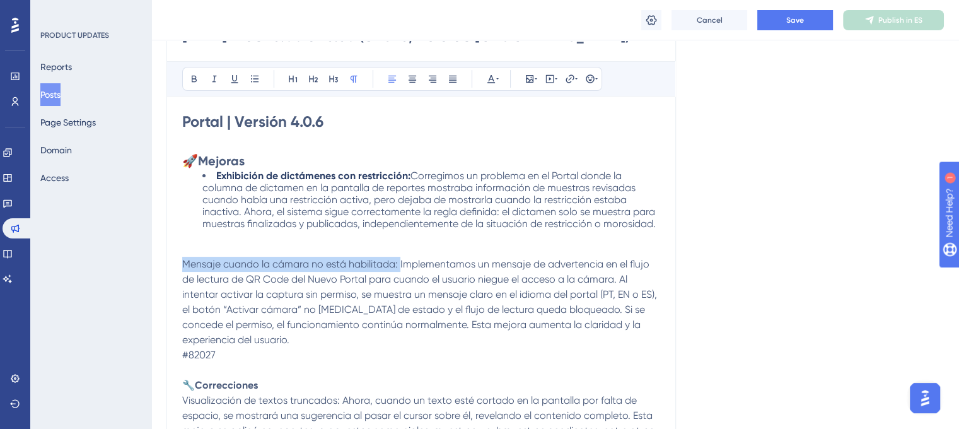
drag, startPoint x: 399, startPoint y: 261, endPoint x: 178, endPoint y: 259, distance: 221.4
click at [178, 259] on div "[DATE] – de 13:00 a 13:30 (UTC-3, Hora de [GEOGRAPHIC_DATA]) Bold Italic Underl…" at bounding box center [422, 252] width 510 height 495
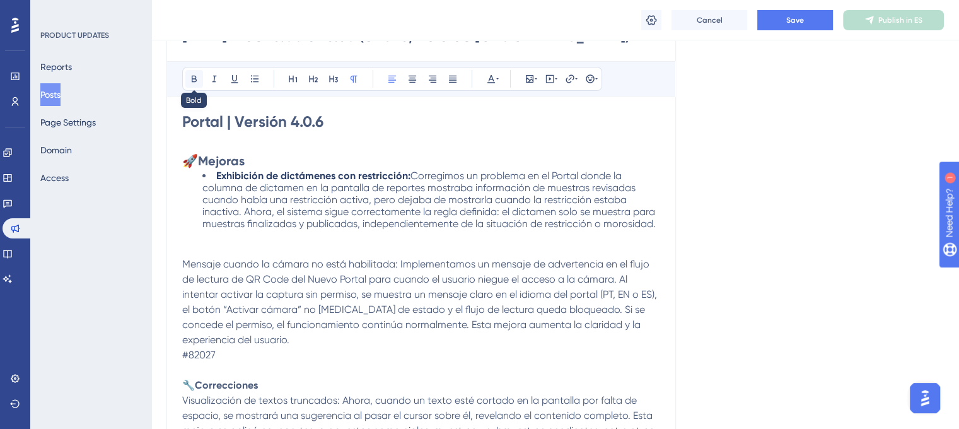
click at [194, 84] on button at bounding box center [194, 79] width 18 height 18
click at [252, 81] on icon at bounding box center [255, 78] width 8 height 7
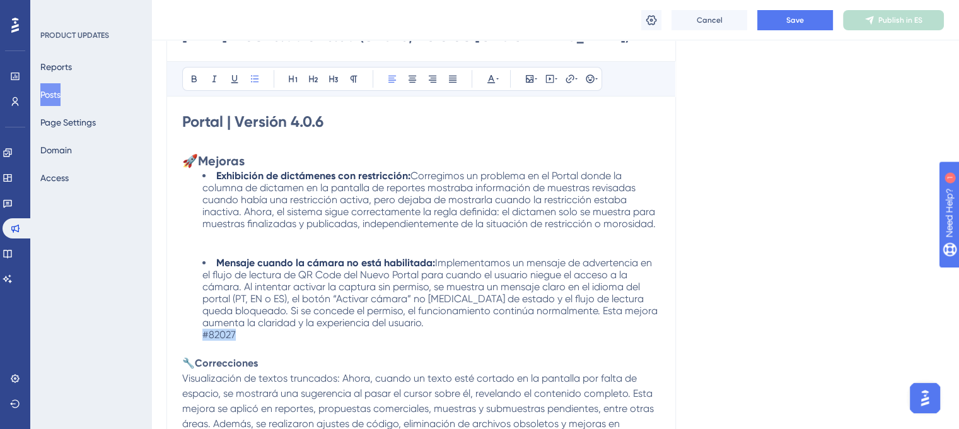
drag, startPoint x: 242, startPoint y: 332, endPoint x: 201, endPoint y: 332, distance: 41.0
click at [201, 332] on ul "Mensaje cuando la cámara no está habilitada: Implementamos un mensaje de advert…" at bounding box center [421, 299] width 478 height 84
click at [495, 79] on icon at bounding box center [491, 79] width 10 height 10
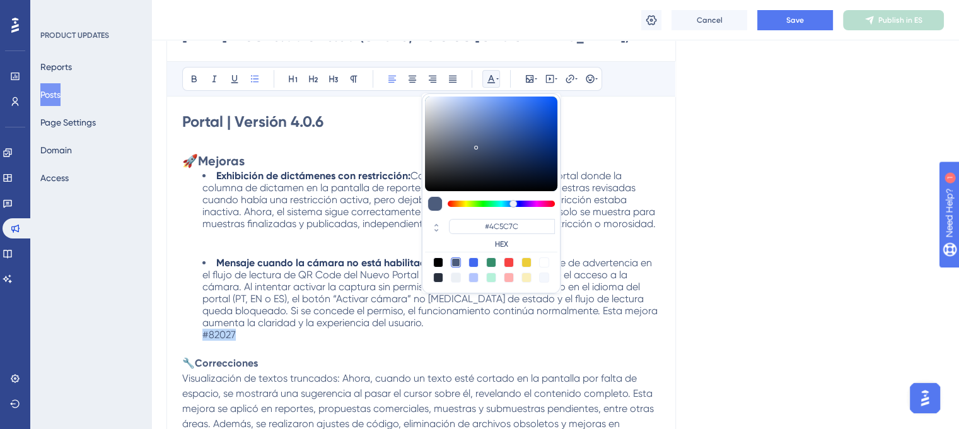
click at [542, 263] on div at bounding box center [544, 262] width 10 height 10
type input "#FFFFFF"
click at [430, 334] on li "Mensaje cuando la cámara no está habilitada: Implementamos un mensaje de advert…" at bounding box center [431, 299] width 458 height 84
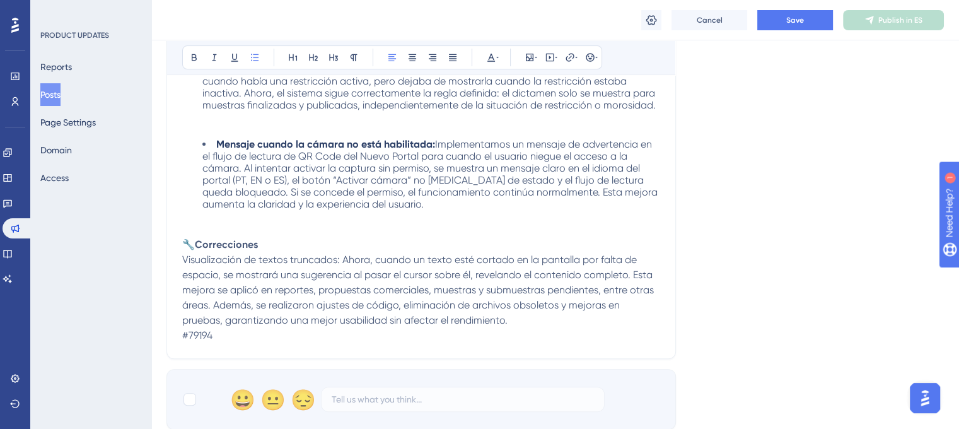
scroll to position [331, 0]
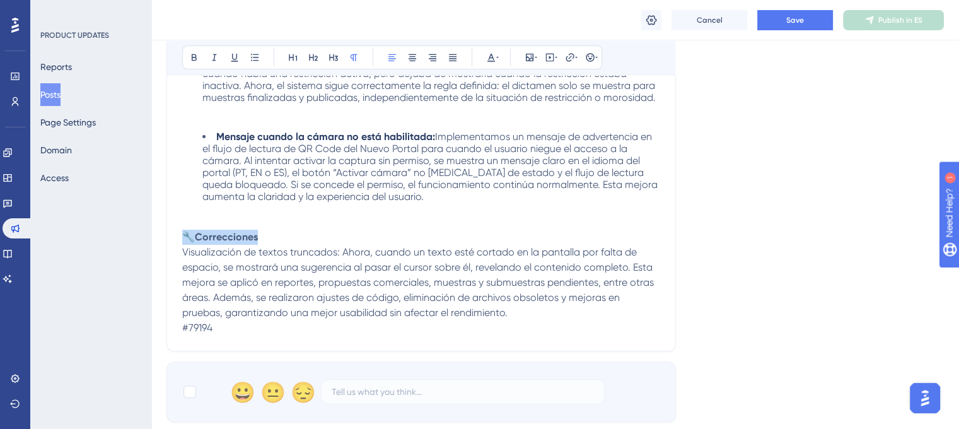
drag, startPoint x: 286, startPoint y: 233, endPoint x: 187, endPoint y: 231, distance: 99.0
click at [187, 231] on p "🔧 Correcciones" at bounding box center [421, 237] width 478 height 15
click at [319, 56] on button at bounding box center [314, 58] width 18 height 18
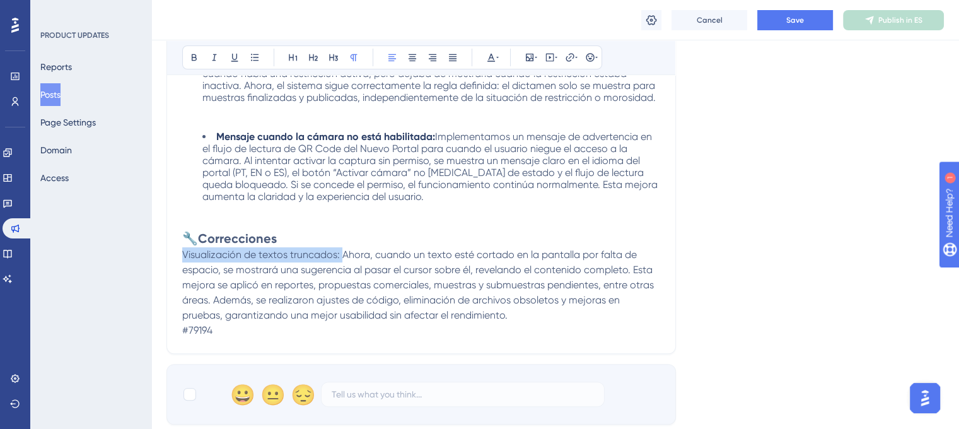
drag, startPoint x: 340, startPoint y: 254, endPoint x: 182, endPoint y: 252, distance: 158.3
click at [182, 252] on span "Visualización de textos truncados: Ahora, cuando un texto esté cortado en la pa…" at bounding box center [419, 285] width 474 height 73
click at [194, 57] on icon at bounding box center [194, 57] width 10 height 10
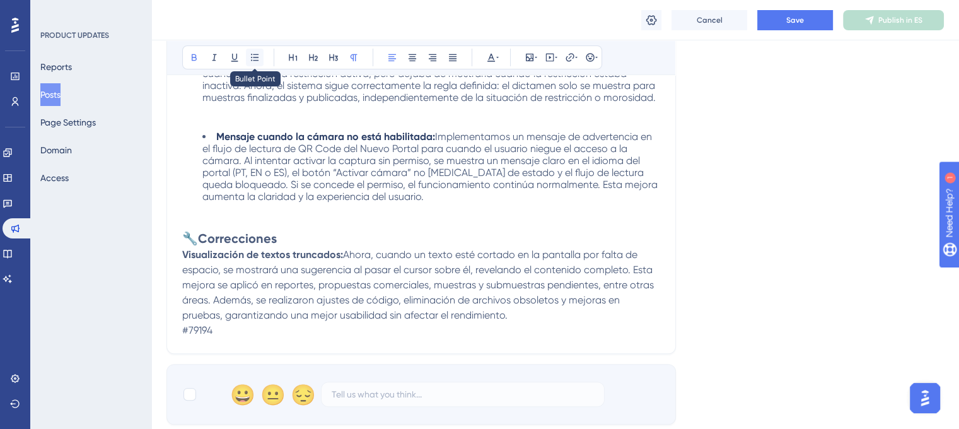
click at [257, 55] on icon at bounding box center [255, 57] width 10 height 10
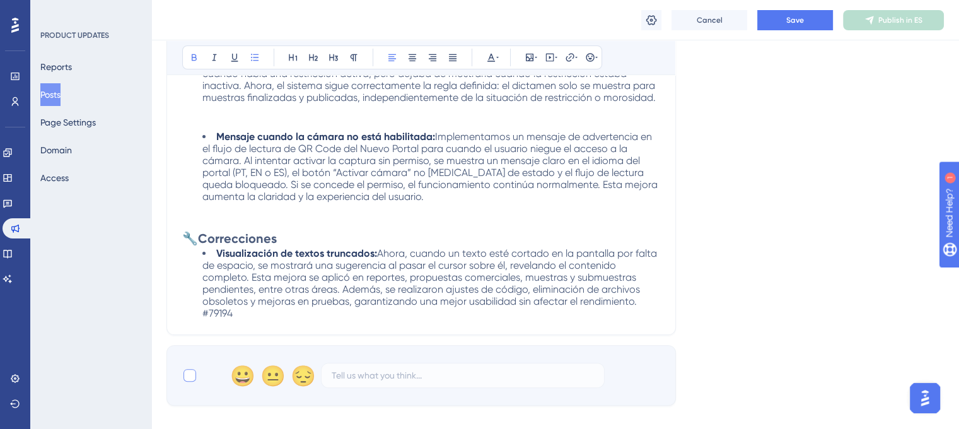
click at [191, 369] on div at bounding box center [190, 375] width 13 height 13
checkbox input "true"
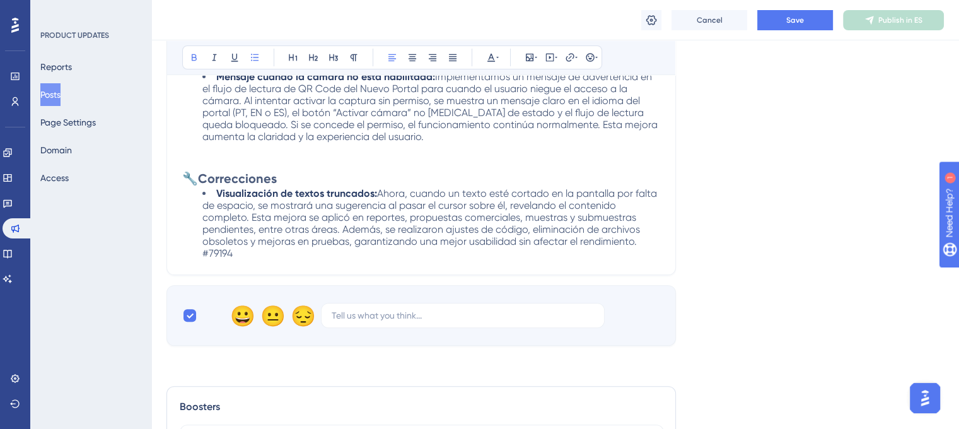
scroll to position [394, 0]
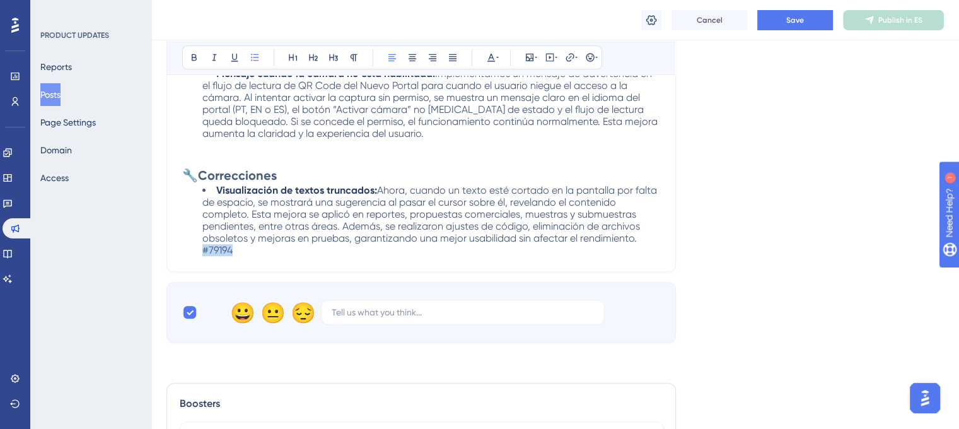
drag, startPoint x: 235, startPoint y: 246, endPoint x: 199, endPoint y: 244, distance: 36.0
click at [199, 244] on ul "Visualización de textos truncados: Ahora, cuando un texto esté cortado en la pa…" at bounding box center [421, 220] width 478 height 72
click at [497, 57] on icon at bounding box center [497, 57] width 3 height 1
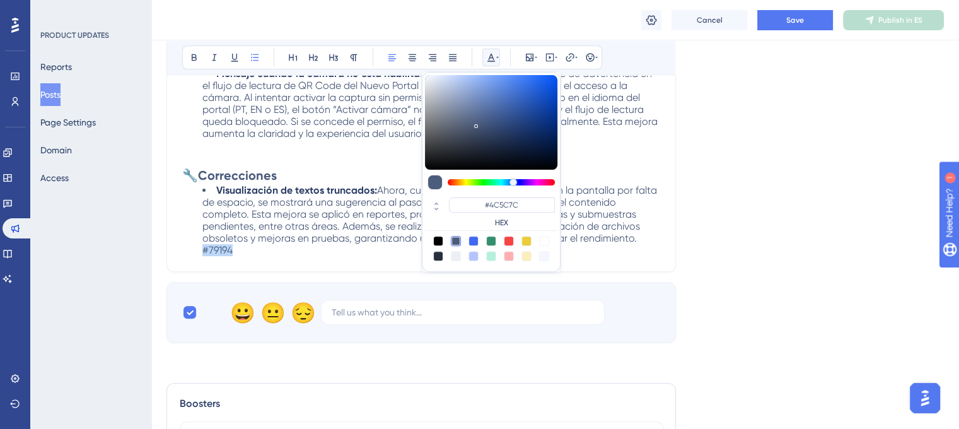
click at [548, 243] on div at bounding box center [544, 241] width 10 height 10
type input "#FFFFFF"
click at [599, 250] on div "[DATE] – de 13:00 a 13:30 (UTC-3, Hora de [GEOGRAPHIC_DATA]) Bold Italic Underl…" at bounding box center [422, 44] width 510 height 456
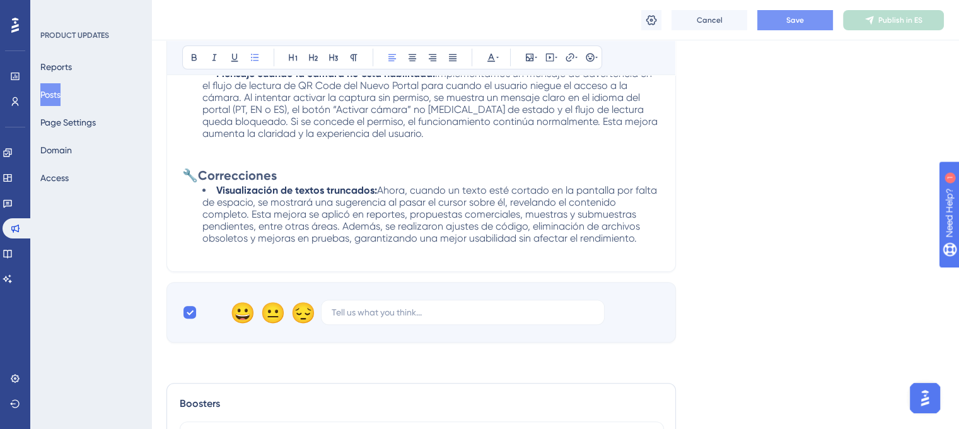
click at [807, 28] on button "Save" at bounding box center [796, 20] width 76 height 20
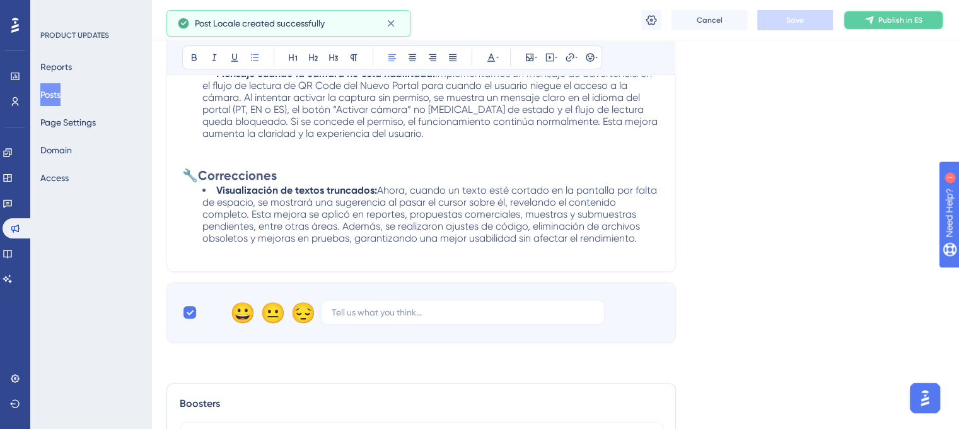
click at [879, 28] on button "Publish in ES" at bounding box center [893, 20] width 101 height 20
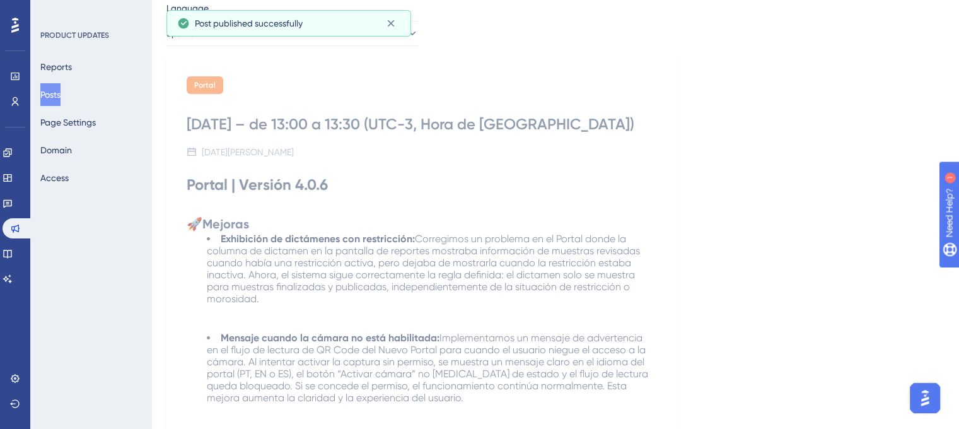
scroll to position [0, 0]
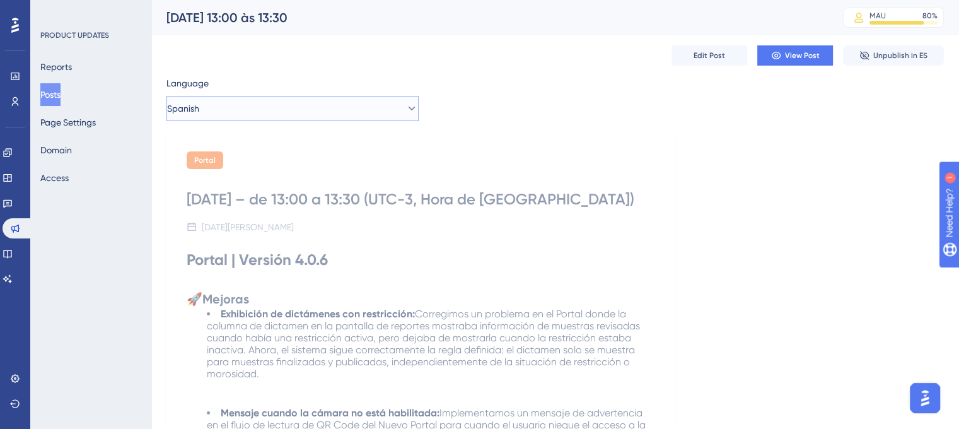
click at [386, 102] on button "Spanish" at bounding box center [293, 108] width 252 height 25
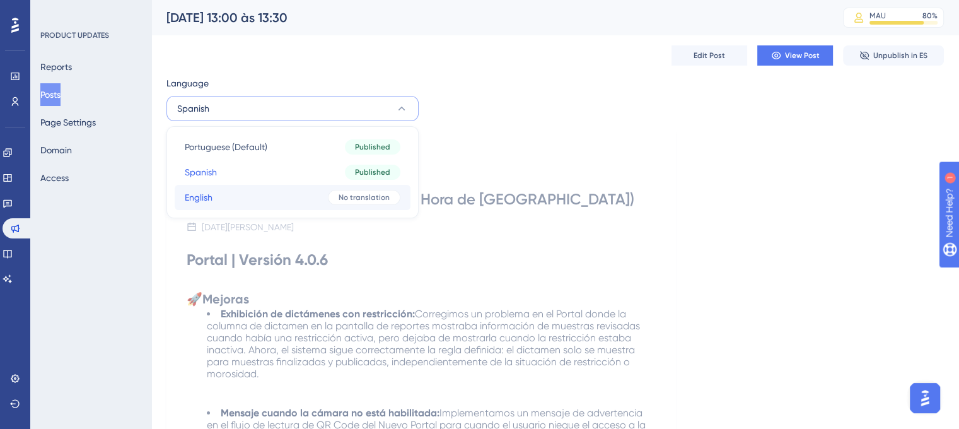
click at [295, 190] on button "English English No translation" at bounding box center [293, 197] width 236 height 25
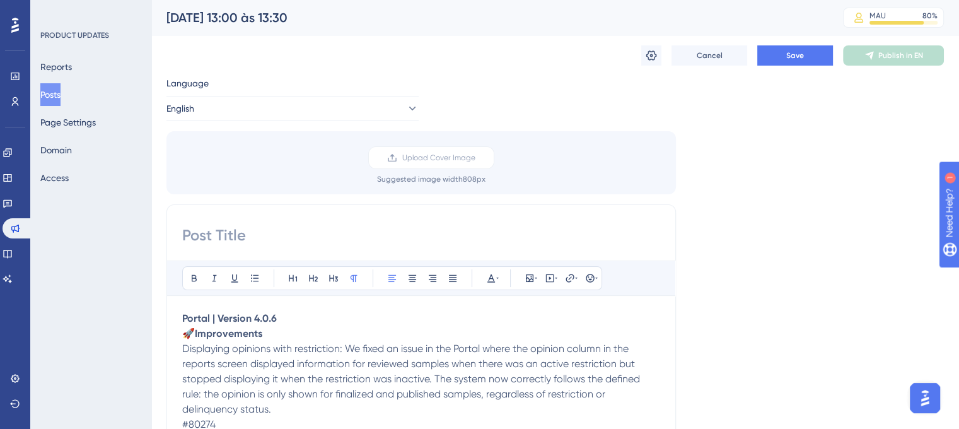
click at [322, 221] on div "Bold Italic Underline Bullet Point Heading 1 Heading 2 Heading 3 Normal Align L…" at bounding box center [422, 424] width 510 height 440
click at [320, 224] on div "Bold Italic Underline Bullet Point Heading 1 Heading 2 Heading 3 Normal Align L…" at bounding box center [422, 424] width 510 height 440
click at [319, 239] on input at bounding box center [421, 235] width 478 height 20
paste input "08/00/25 – from 1:30 PM to 11:00 PM (UTC-3, Brasilia Time)"
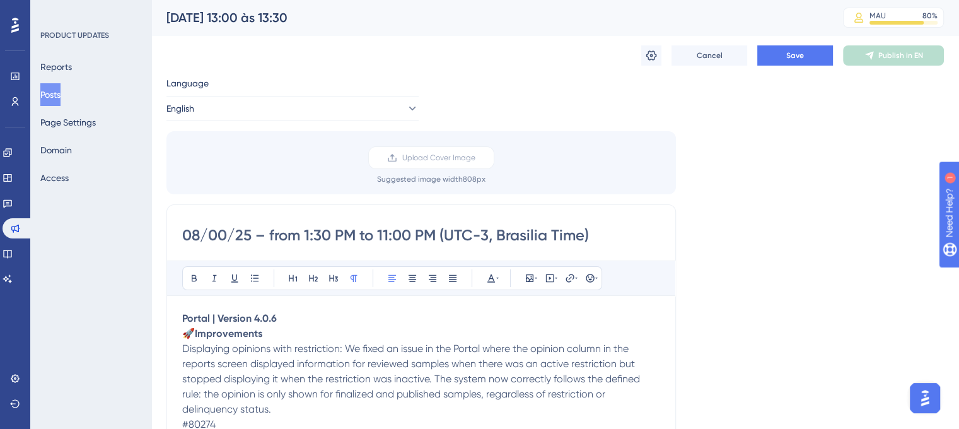
click at [226, 233] on input "08/00/25 – from 1:30 PM to 11:00 PM (UTC-3, Brasilia Time)" at bounding box center [421, 235] width 478 height 20
click at [381, 231] on input "[DATE] – from 1:30 PM to 11:00 PM (UTC-3, Brasilia Time)" at bounding box center [421, 235] width 478 height 20
click at [315, 233] on input "[DATE] – from 1:30 PM to 1:30 PM (UTC-3, Brasilia Time)" at bounding box center [421, 235] width 478 height 20
type input "[DATE] – from 1:00 PM to 1:30 PM (UTC-3, Brasilia Time)"
drag, startPoint x: 279, startPoint y: 317, endPoint x: 183, endPoint y: 315, distance: 96.5
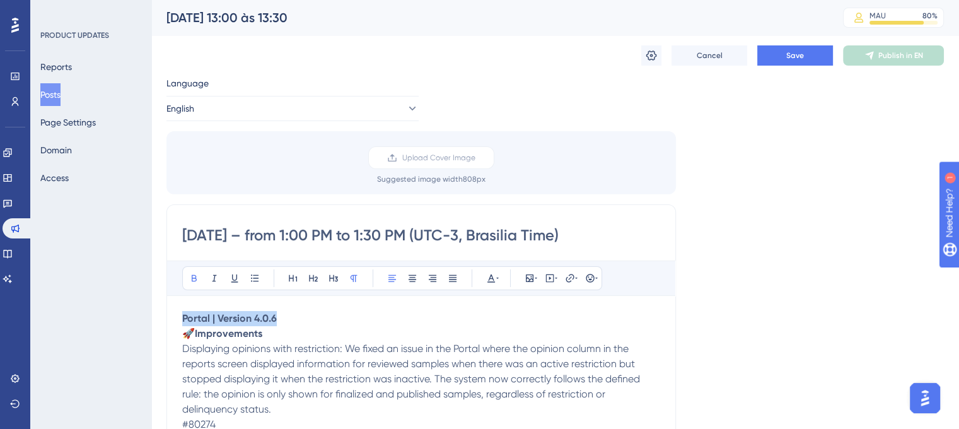
click at [183, 315] on p "Portal | Version 4.0.6" at bounding box center [421, 318] width 478 height 15
click at [293, 274] on icon at bounding box center [293, 278] width 10 height 10
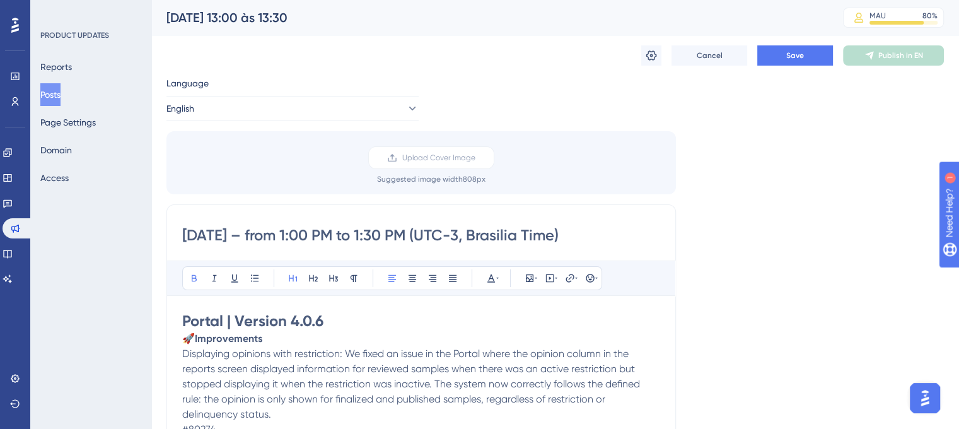
click at [357, 324] on h1 "Portal | Version 4.0.6" at bounding box center [421, 321] width 478 height 20
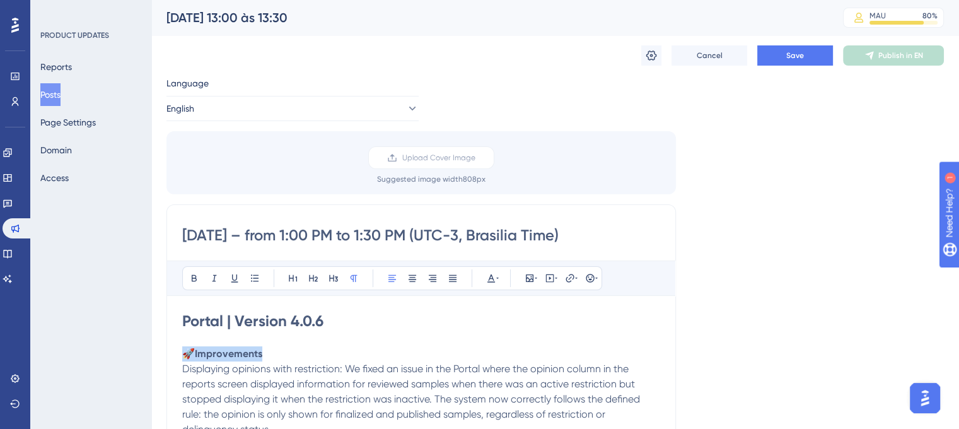
drag, startPoint x: 264, startPoint y: 356, endPoint x: 185, endPoint y: 354, distance: 79.5
click at [185, 354] on p "🚀 Improvements" at bounding box center [421, 353] width 478 height 15
click at [317, 283] on button at bounding box center [314, 278] width 18 height 18
click at [312, 361] on h2 "🚀 Improvements" at bounding box center [421, 355] width 478 height 18
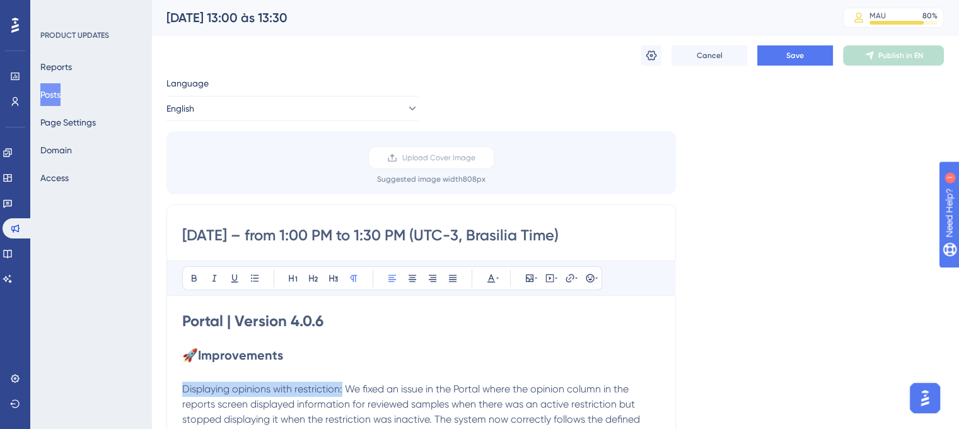
drag, startPoint x: 343, startPoint y: 387, endPoint x: 184, endPoint y: 391, distance: 159.6
click at [184, 391] on span "Displaying opinions with restriction: We fixed an issue in the Portal where the…" at bounding box center [412, 419] width 460 height 73
click at [197, 278] on icon at bounding box center [194, 278] width 10 height 10
click at [254, 283] on button at bounding box center [255, 278] width 18 height 18
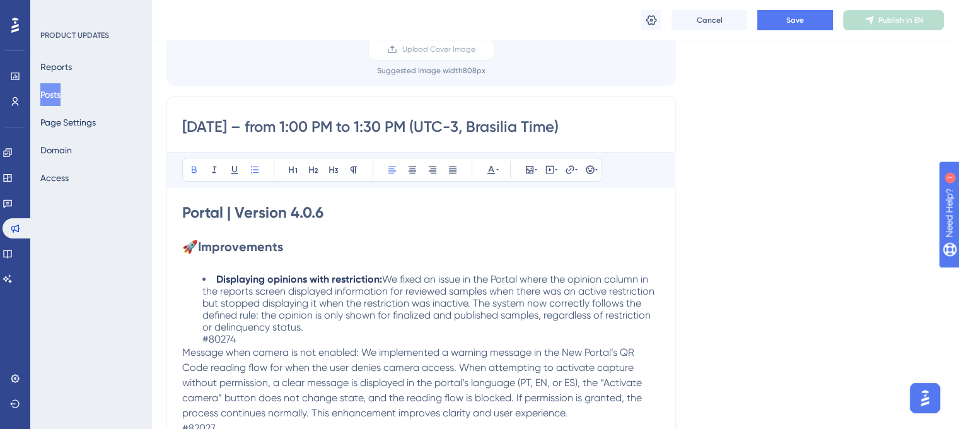
scroll to position [126, 0]
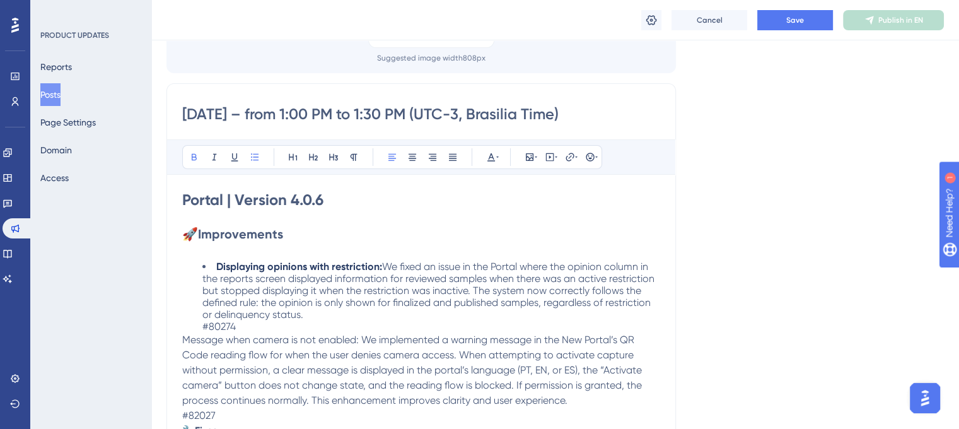
click at [243, 324] on li "Displaying opinions with restriction: We fixed an issue in the Portal where the…" at bounding box center [431, 297] width 458 height 72
click at [185, 335] on span "Message when camera is not enabled: We implemented a warning message in the New…" at bounding box center [413, 370] width 462 height 73
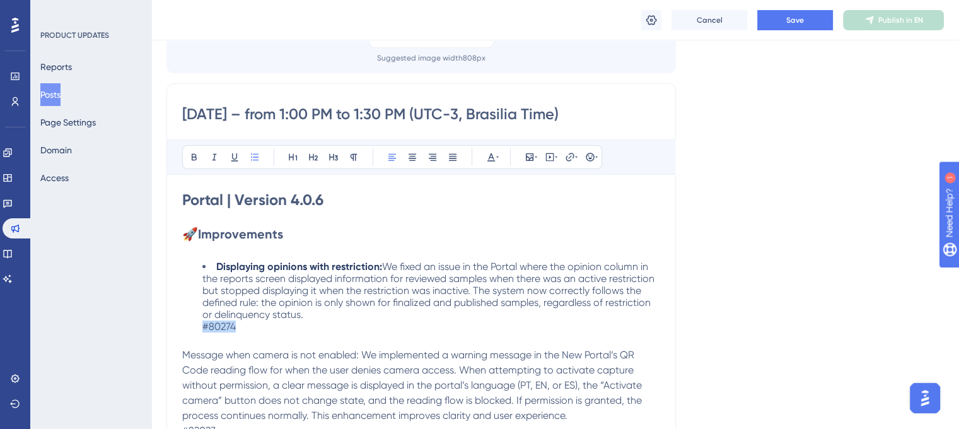
drag, startPoint x: 244, startPoint y: 325, endPoint x: 203, endPoint y: 324, distance: 41.0
click at [203, 324] on li "Displaying opinions with restriction: We fixed an issue in the Portal where the…" at bounding box center [431, 297] width 458 height 72
click at [492, 159] on icon at bounding box center [491, 157] width 10 height 10
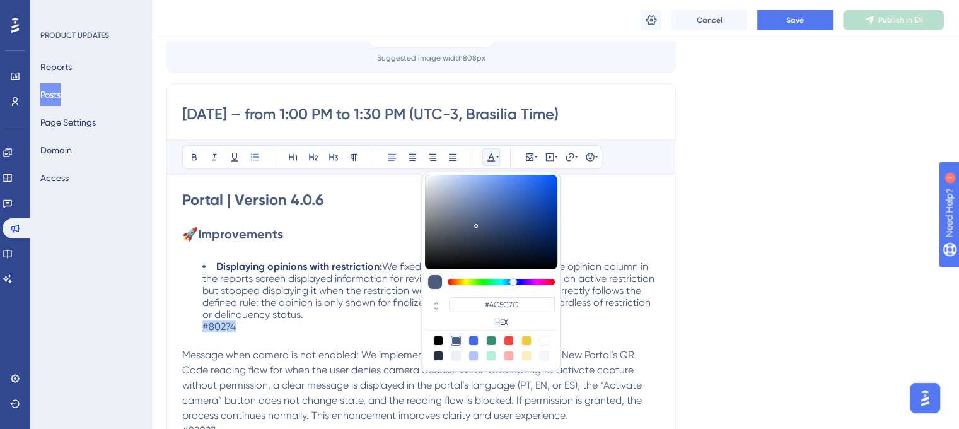
click at [548, 343] on div at bounding box center [544, 341] width 10 height 10
type input "#FFFFFF"
click at [183, 352] on span "Message when camera is not enabled: We implemented a warning message in the New…" at bounding box center [413, 385] width 462 height 73
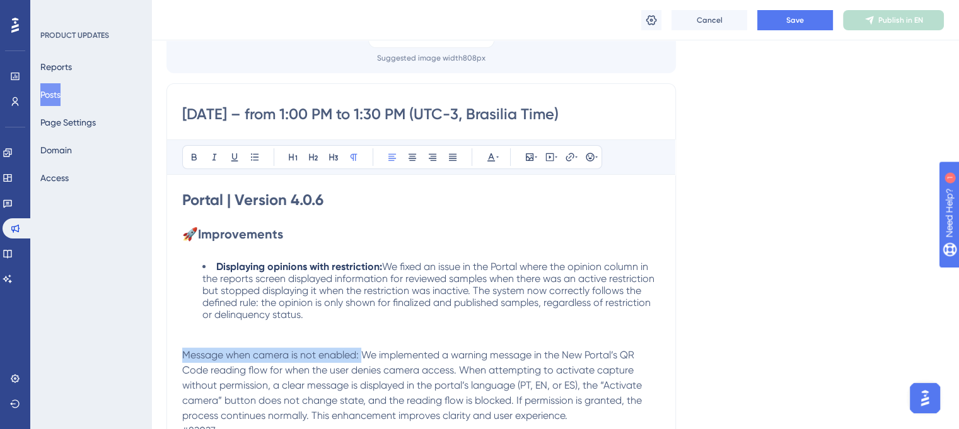
drag, startPoint x: 184, startPoint y: 352, endPoint x: 366, endPoint y: 350, distance: 181.7
click at [366, 350] on span "Message when camera is not enabled: We implemented a warning message in the New…" at bounding box center [413, 385] width 462 height 73
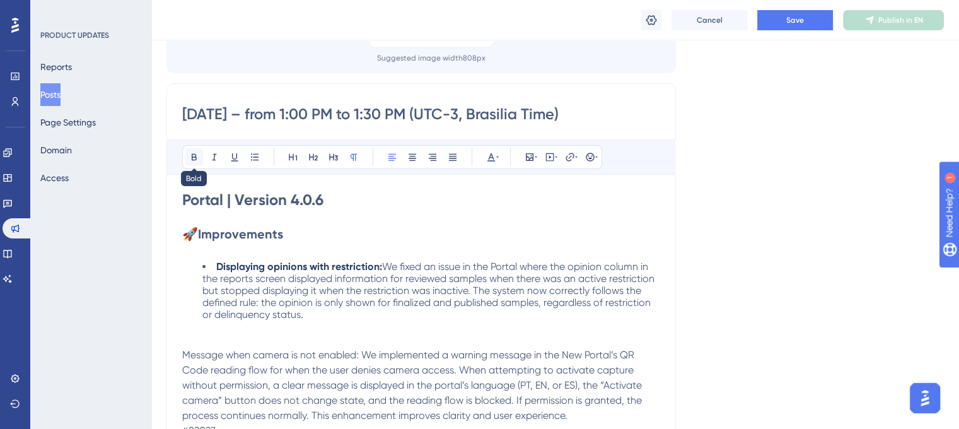
click at [192, 161] on icon at bounding box center [194, 157] width 10 height 10
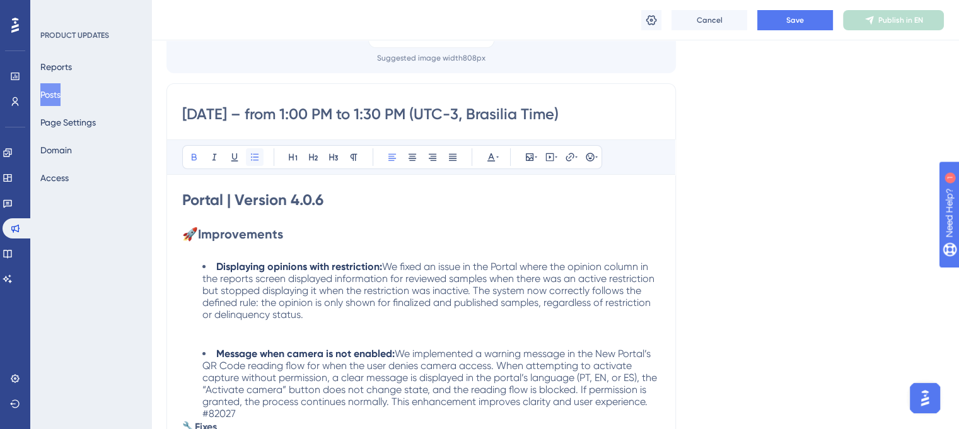
click at [256, 156] on icon at bounding box center [255, 156] width 8 height 7
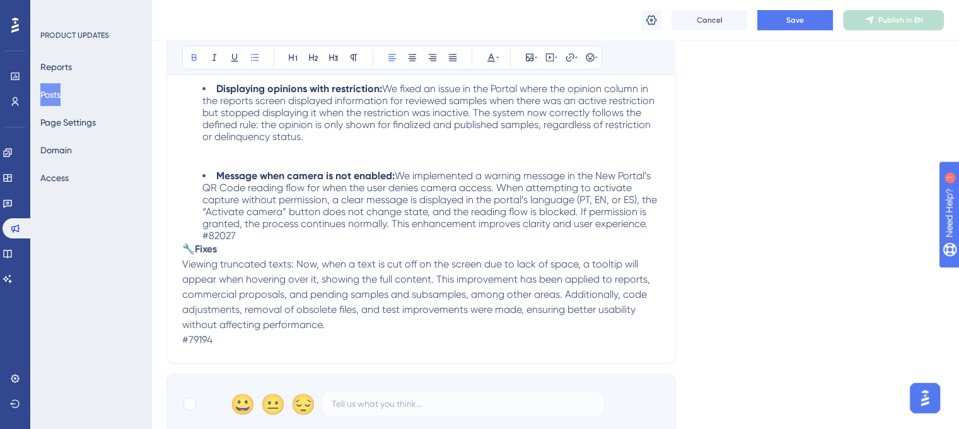
scroll to position [315, 0]
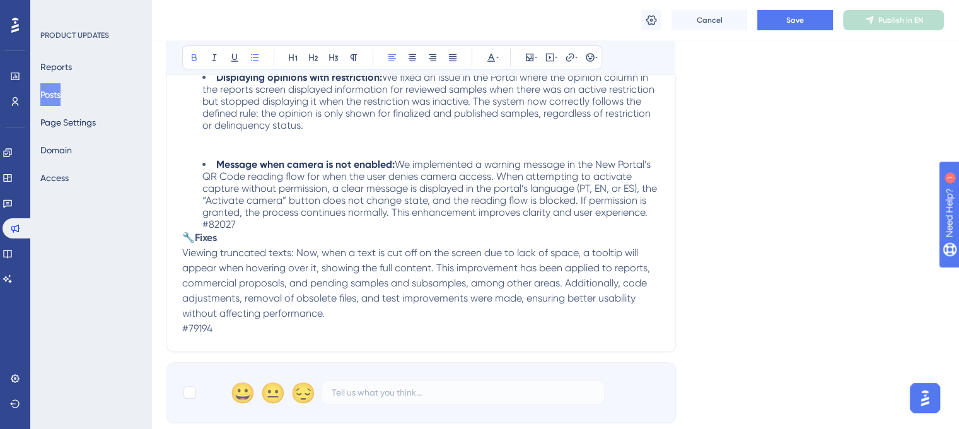
click at [255, 218] on li "Message when camera is not enabled: We implemented a warning message in the New…" at bounding box center [431, 194] width 458 height 72
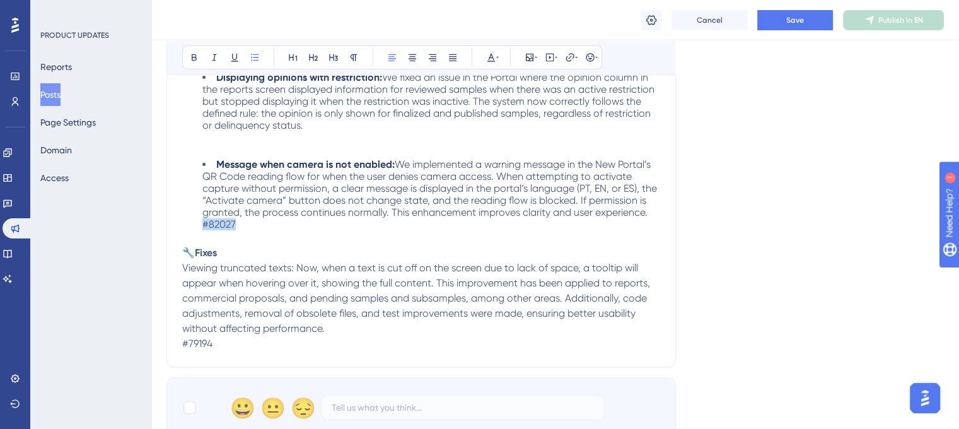
drag, startPoint x: 248, startPoint y: 224, endPoint x: 193, endPoint y: 217, distance: 55.3
click at [193, 217] on ul "Message when camera is not enabled: We implemented a warning message in the New…" at bounding box center [421, 194] width 478 height 72
click at [492, 58] on icon at bounding box center [491, 57] width 10 height 10
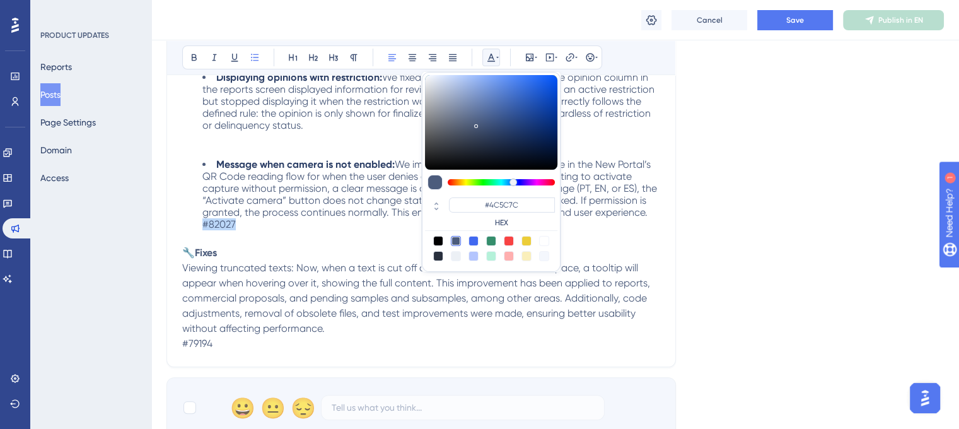
click at [542, 238] on div at bounding box center [544, 241] width 10 height 10
type input "#FFFFFF"
click at [194, 401] on div at bounding box center [190, 407] width 13 height 13
checkbox input "true"
drag, startPoint x: 218, startPoint y: 341, endPoint x: 169, endPoint y: 341, distance: 49.2
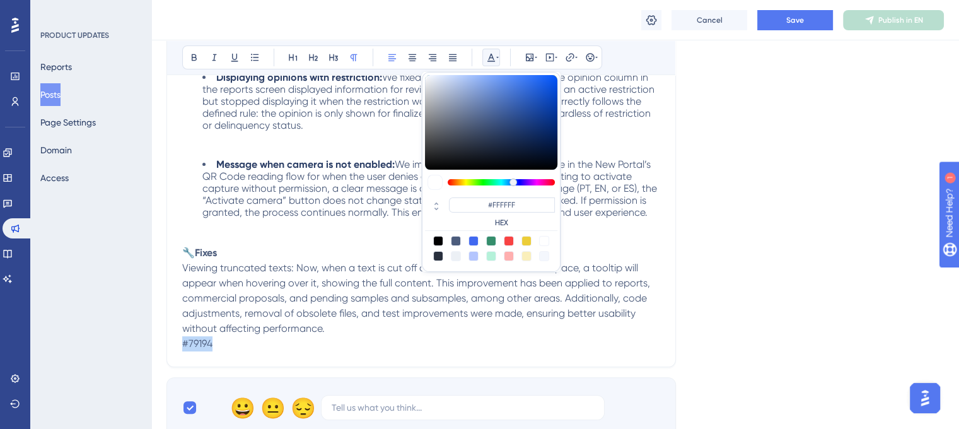
click at [169, 341] on div "[DATE] – from 1:00 PM to 1:30 PM (UTC-3, Brasilia Time) Bold Italic Underline B…" at bounding box center [422, 130] width 510 height 473
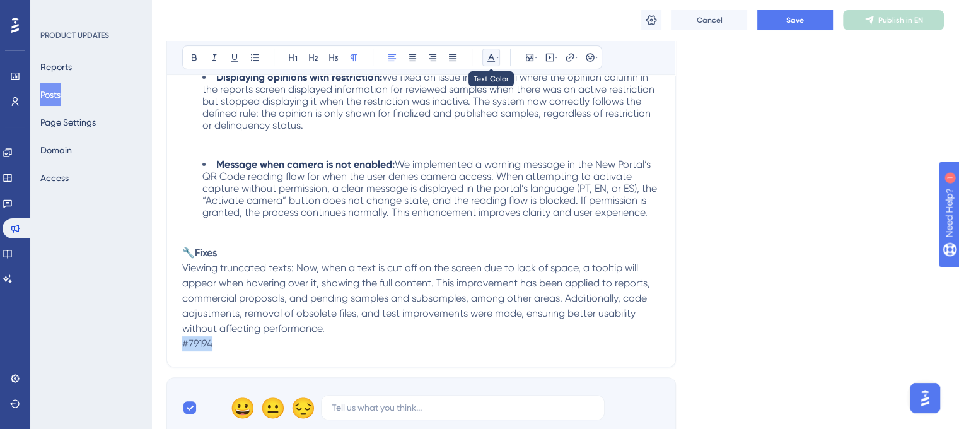
drag, startPoint x: 494, startPoint y: 54, endPoint x: 497, endPoint y: 62, distance: 9.4
click at [495, 52] on icon at bounding box center [491, 57] width 10 height 10
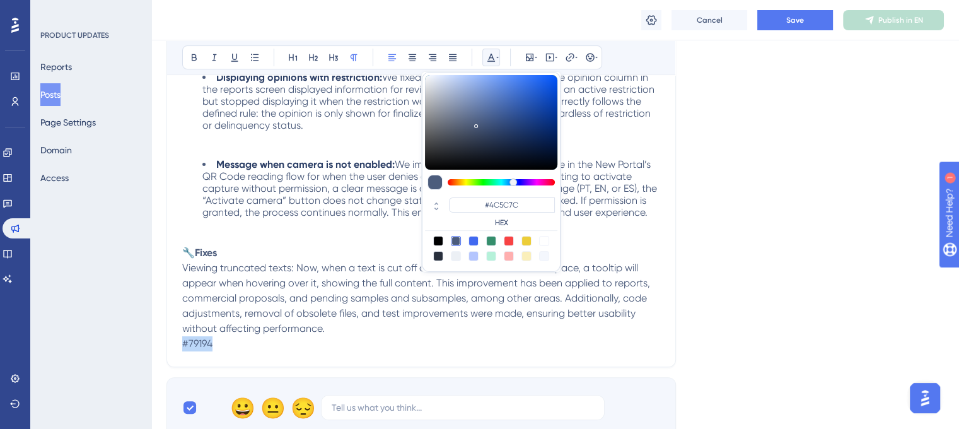
click at [544, 240] on div at bounding box center [544, 241] width 10 height 10
type input "#FFFFFF"
drag, startPoint x: 293, startPoint y: 263, endPoint x: 135, endPoint y: 264, distance: 158.3
click at [151, 264] on div "Performance Users Engagement Widgets Feedback Product Updates Knowledge Base AI…" at bounding box center [555, 191] width 808 height 1012
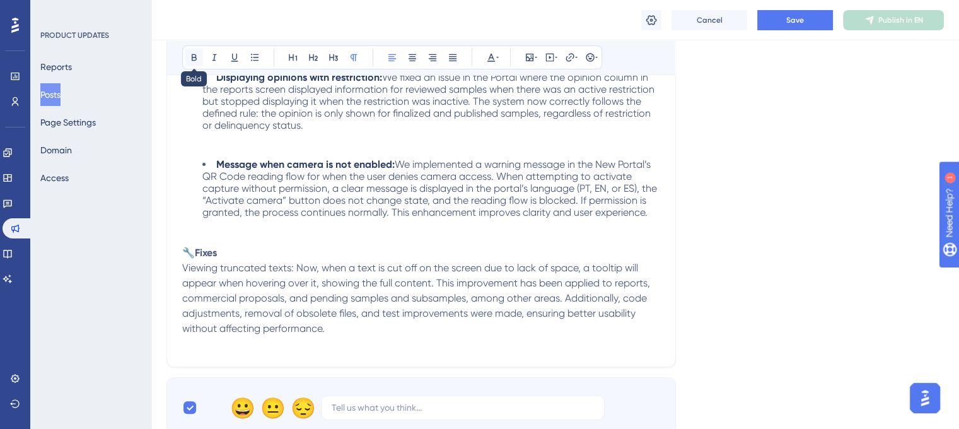
click at [202, 55] on button at bounding box center [194, 58] width 18 height 18
click at [252, 56] on icon at bounding box center [255, 57] width 10 height 10
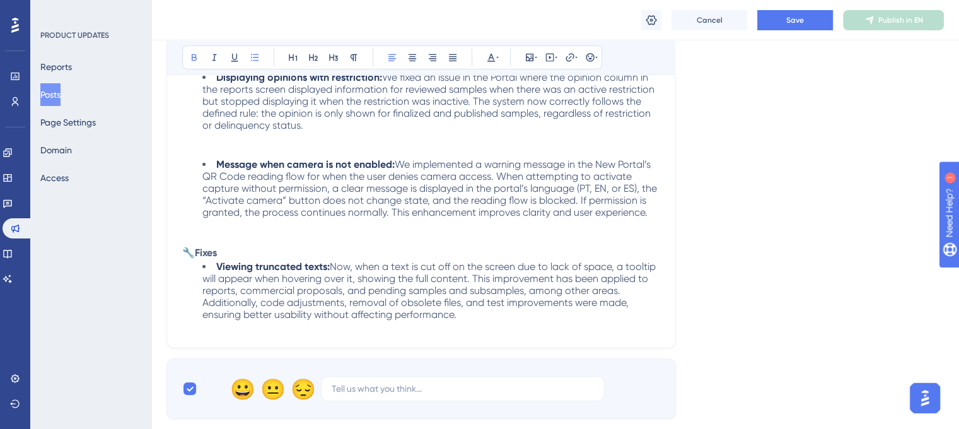
click at [356, 261] on span "Now, when a text is cut off on the screen due to lack of space, a tooltip will …" at bounding box center [430, 291] width 456 height 60
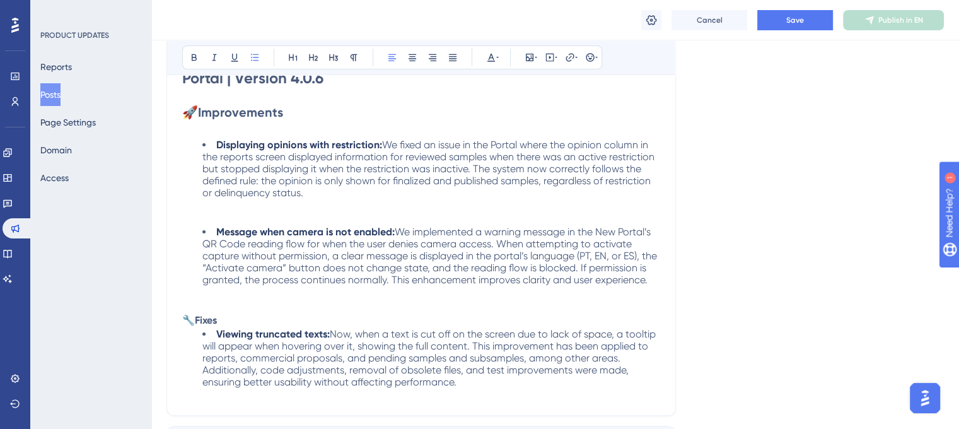
scroll to position [252, 0]
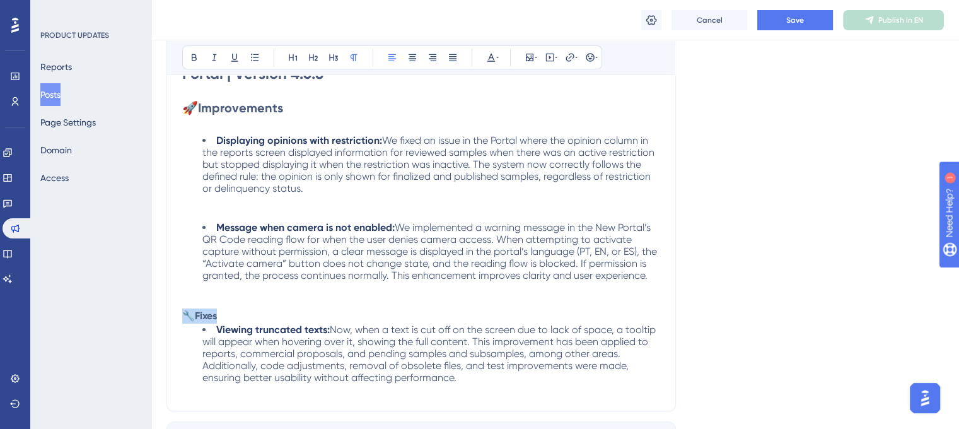
drag, startPoint x: 234, startPoint y: 311, endPoint x: 186, endPoint y: 305, distance: 48.4
click at [186, 308] on p "🔧 Fixes" at bounding box center [421, 315] width 478 height 15
click at [315, 59] on icon at bounding box center [313, 57] width 10 height 10
click at [303, 295] on p at bounding box center [421, 300] width 478 height 15
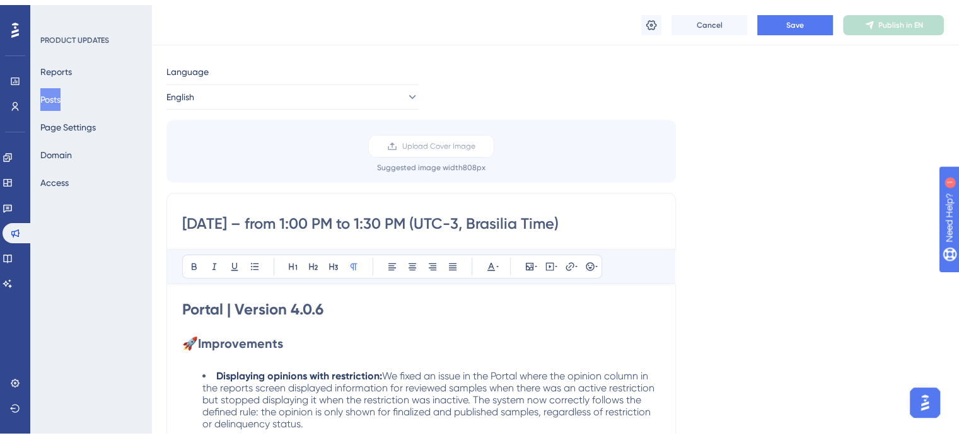
scroll to position [0, 0]
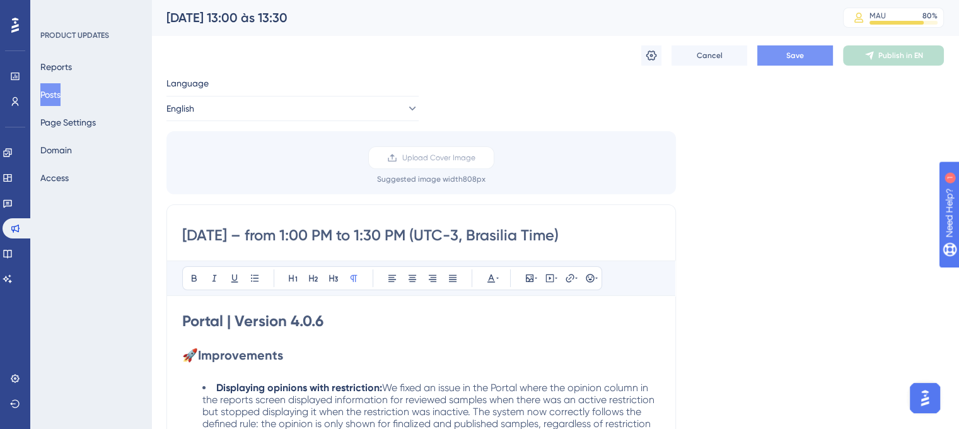
click at [777, 49] on button "Save" at bounding box center [796, 55] width 76 height 20
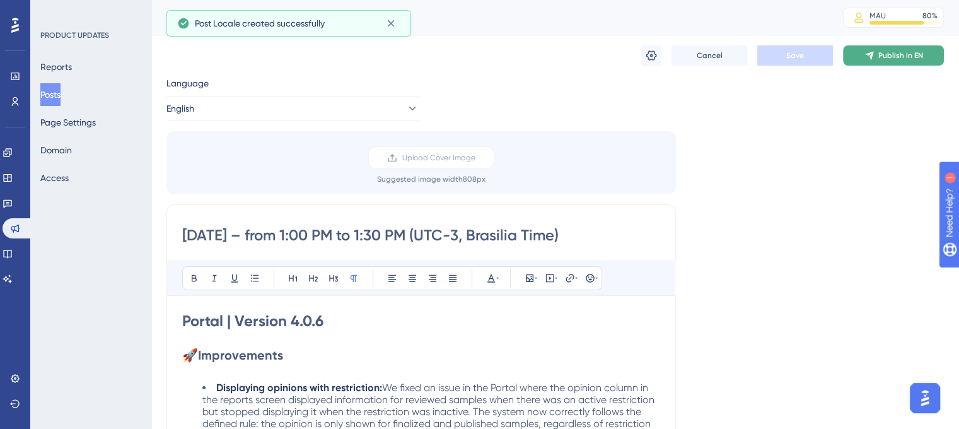
click at [915, 57] on span "Publish in EN" at bounding box center [901, 55] width 45 height 10
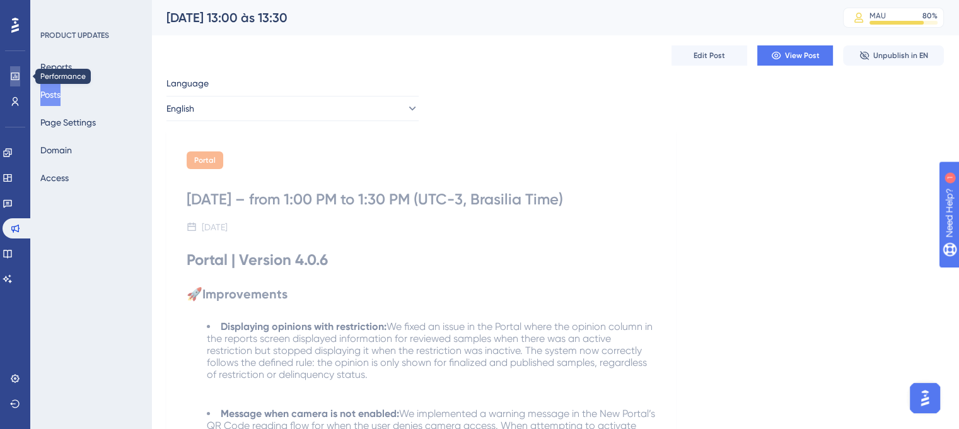
click at [10, 81] on icon at bounding box center [15, 76] width 10 height 10
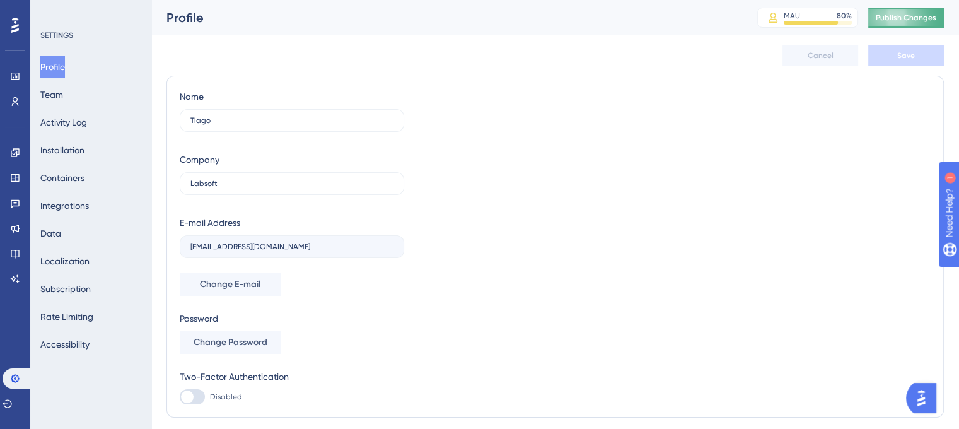
click at [913, 18] on span "Publish Changes" at bounding box center [906, 18] width 61 height 10
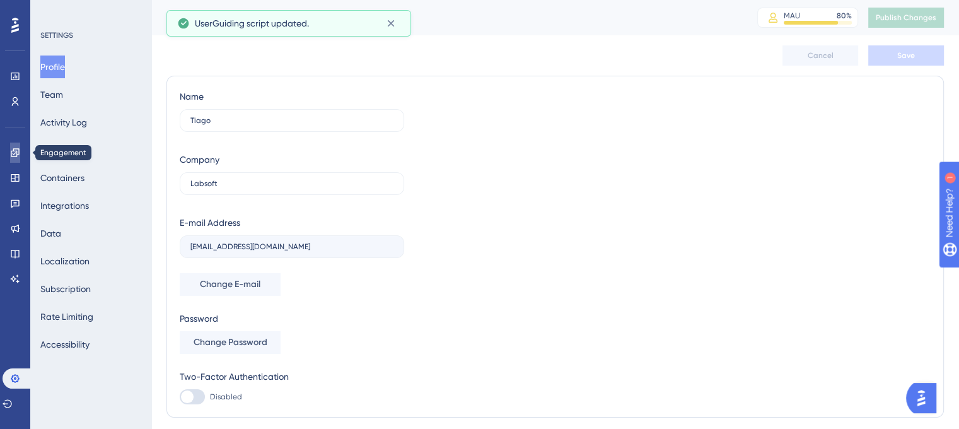
click at [18, 151] on icon at bounding box center [15, 152] width 8 height 8
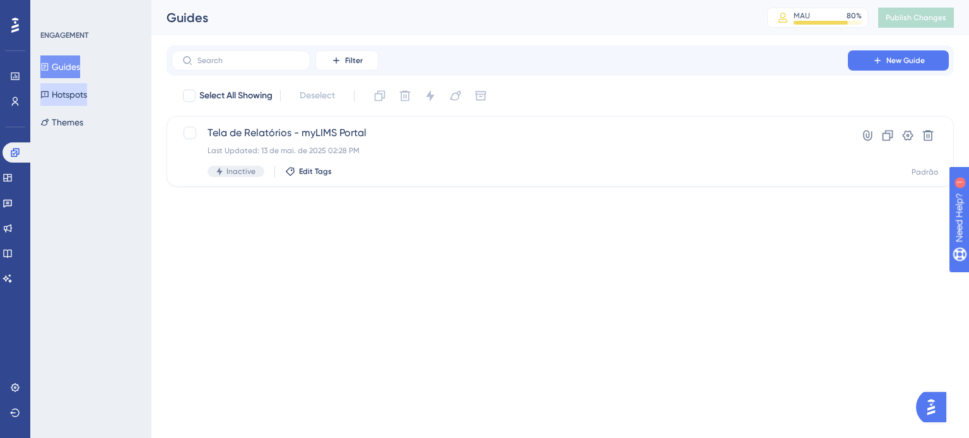
click at [78, 98] on button "Hotspots" at bounding box center [63, 94] width 47 height 23
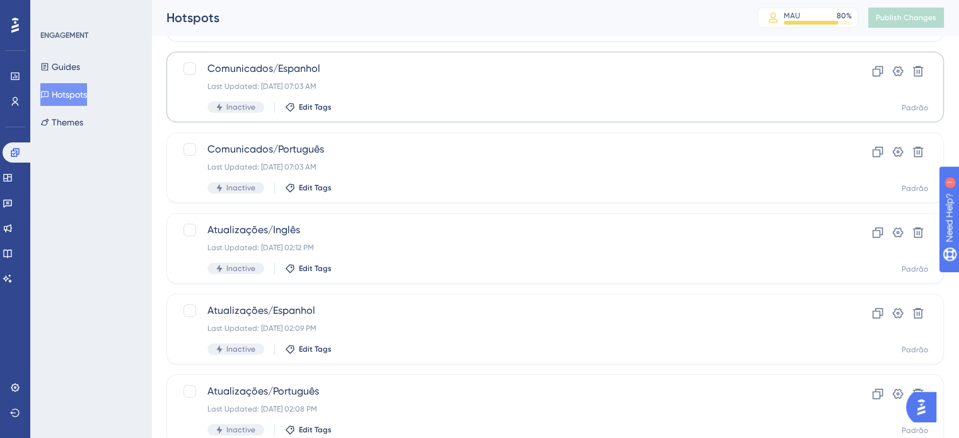
scroll to position [192, 0]
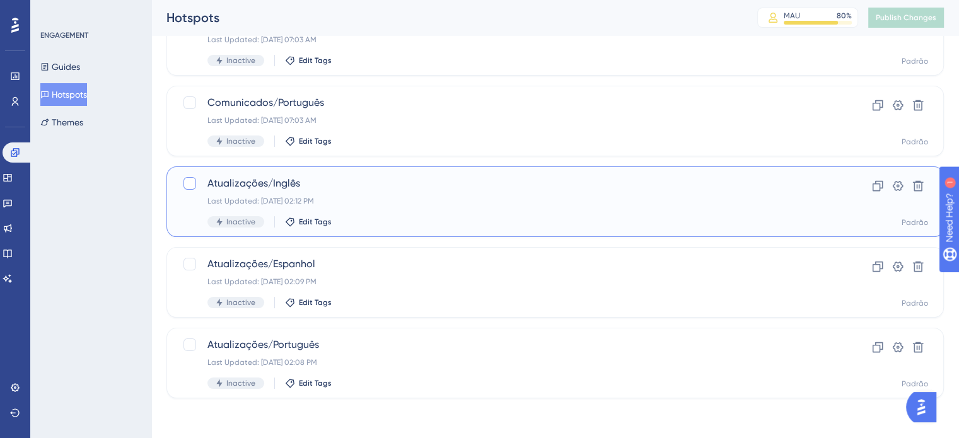
click at [187, 185] on div at bounding box center [190, 183] width 13 height 13
checkbox input "true"
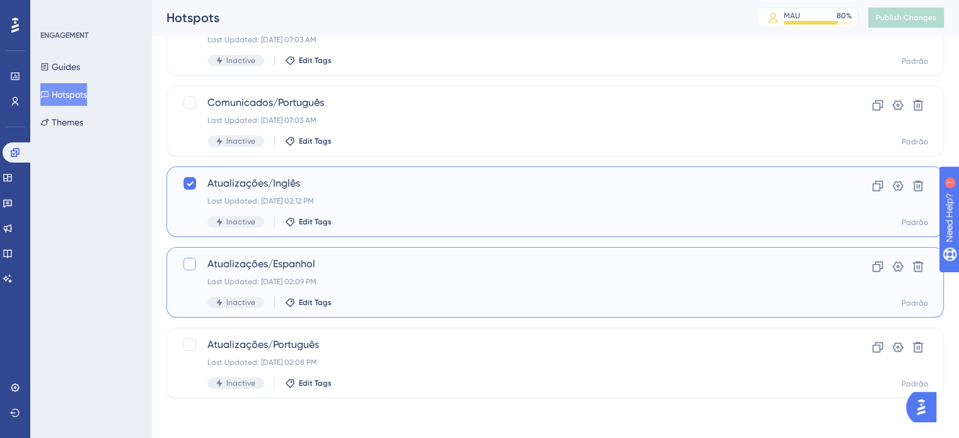
click at [193, 266] on div at bounding box center [190, 264] width 13 height 13
checkbox input "true"
click at [188, 344] on div at bounding box center [190, 345] width 13 height 13
checkbox input "true"
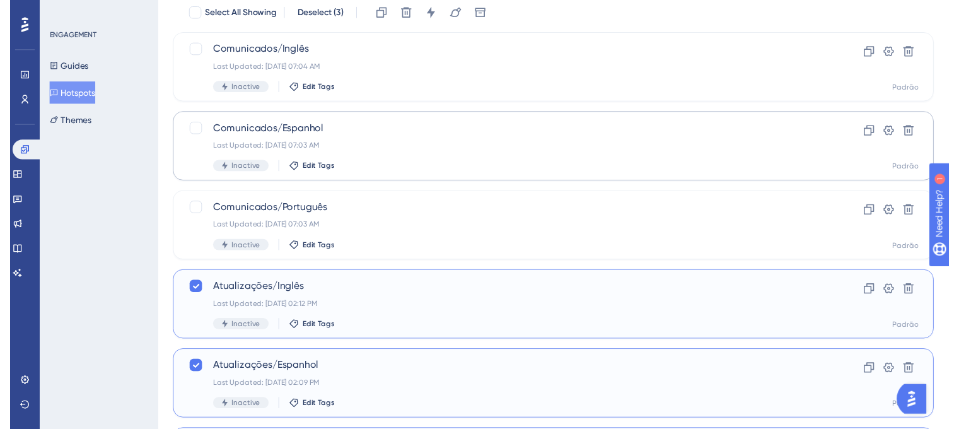
scroll to position [0, 0]
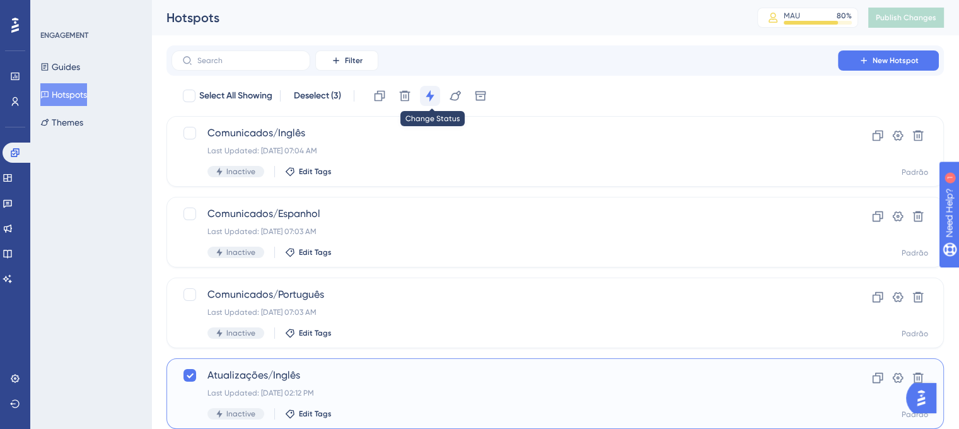
click at [433, 93] on icon at bounding box center [430, 96] width 13 height 13
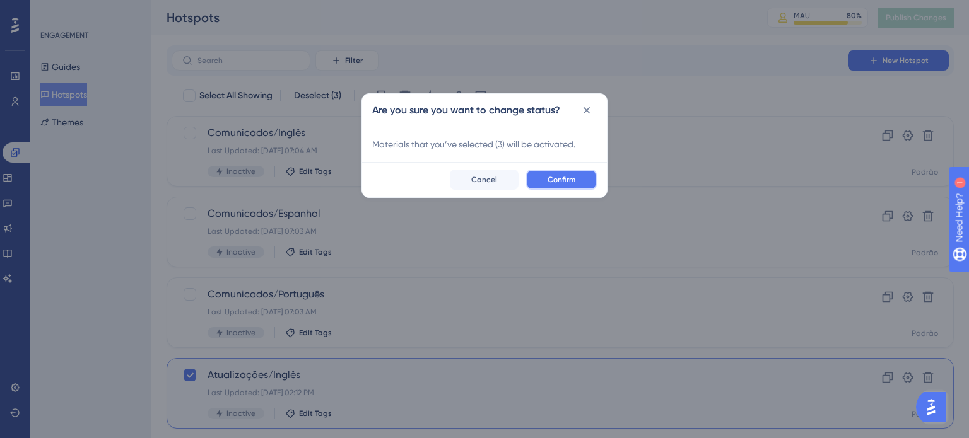
click at [563, 181] on span "Confirm" at bounding box center [562, 180] width 28 height 10
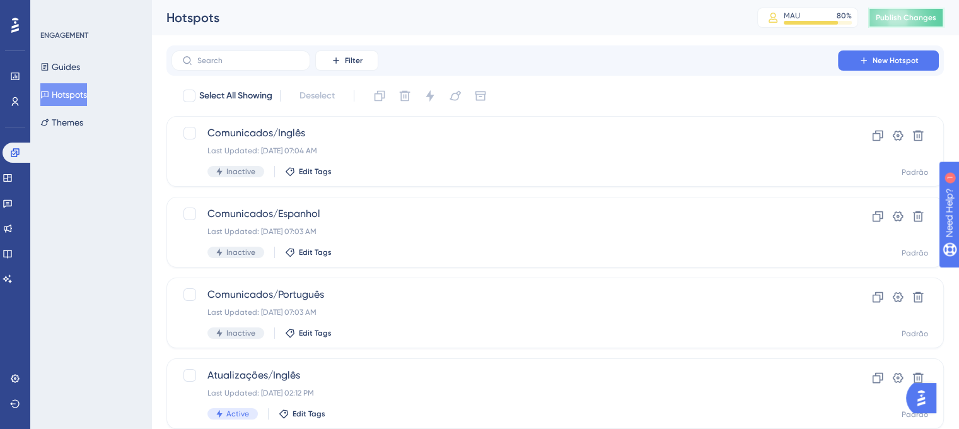
click at [893, 20] on button "Publish Changes" at bounding box center [907, 18] width 76 height 20
